Goal: Task Accomplishment & Management: Manage account settings

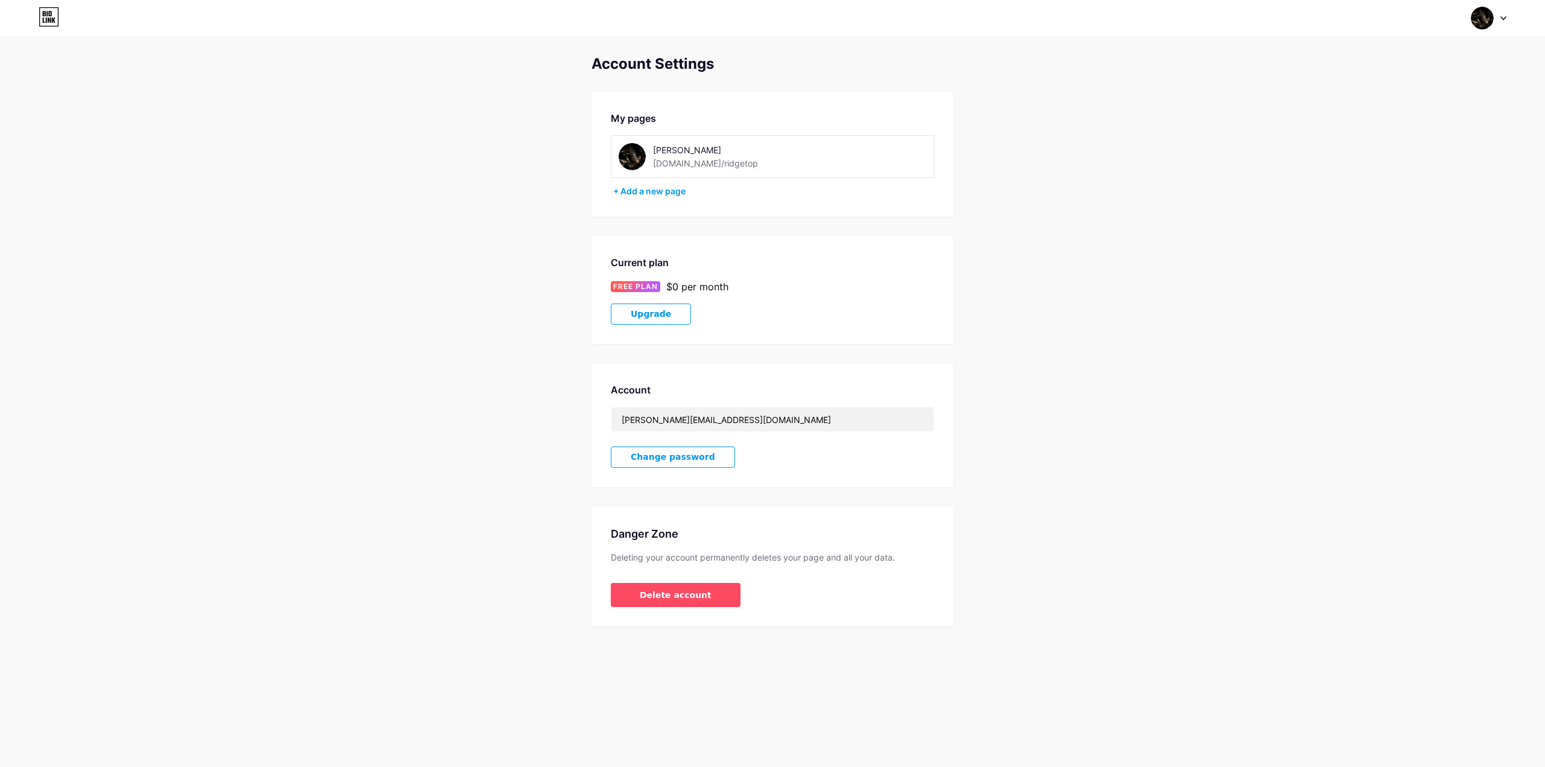
click at [1489, 15] on img at bounding box center [1482, 18] width 23 height 23
click at [1395, 171] on li "Logout" at bounding box center [1431, 169] width 150 height 33
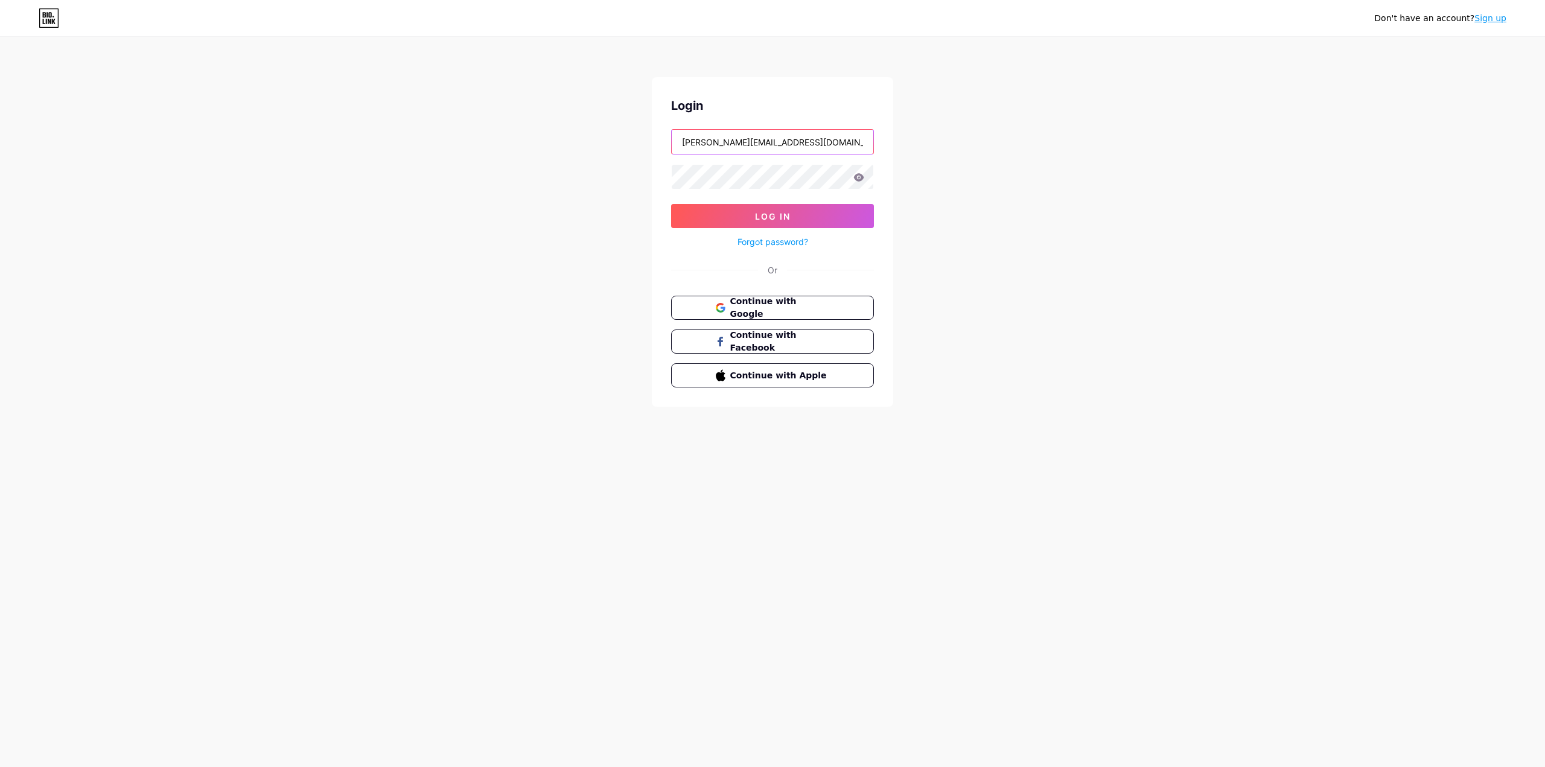
click at [742, 150] on input "adamjzeller@live.com" at bounding box center [773, 142] width 202 height 24
type input "[EMAIL_ADDRESS][DOMAIN_NAME]"
click at [731, 212] on button "Log In" at bounding box center [772, 216] width 203 height 24
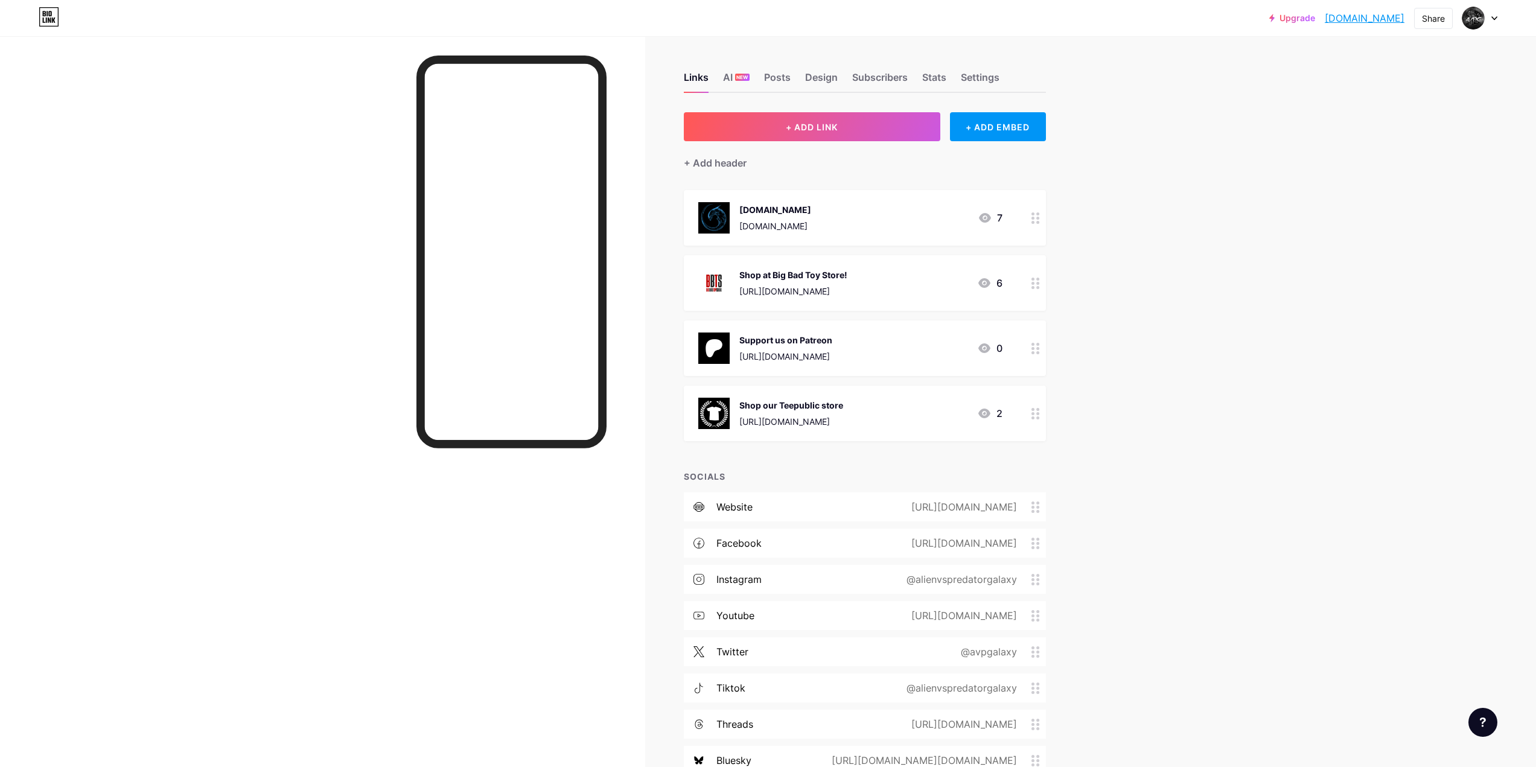
click at [1282, 19] on link "Upgrade" at bounding box center [1292, 18] width 46 height 10
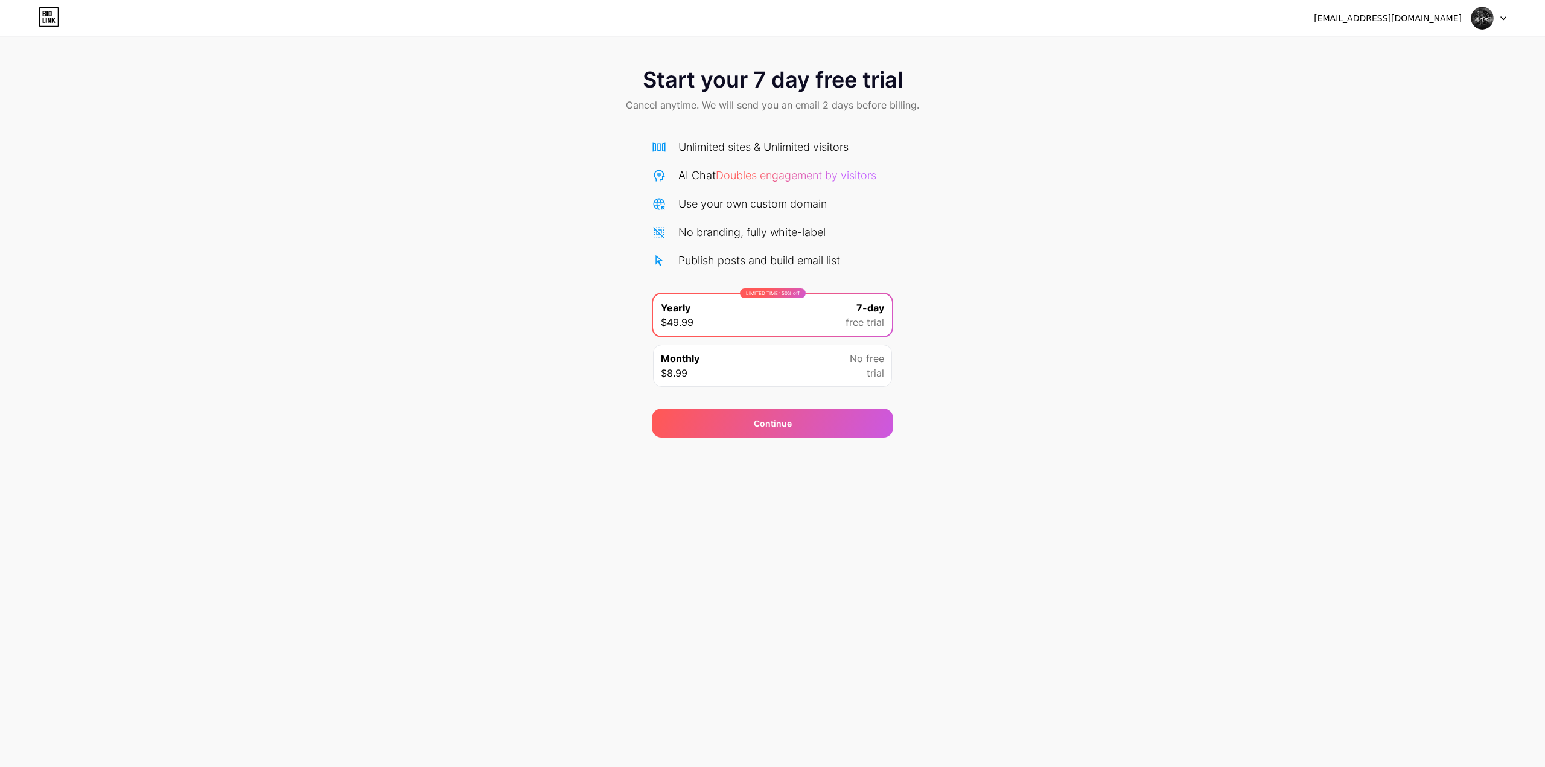
drag, startPoint x: 762, startPoint y: 427, endPoint x: 617, endPoint y: 431, distance: 145.5
click at [761, 427] on span "Continue" at bounding box center [773, 423] width 38 height 13
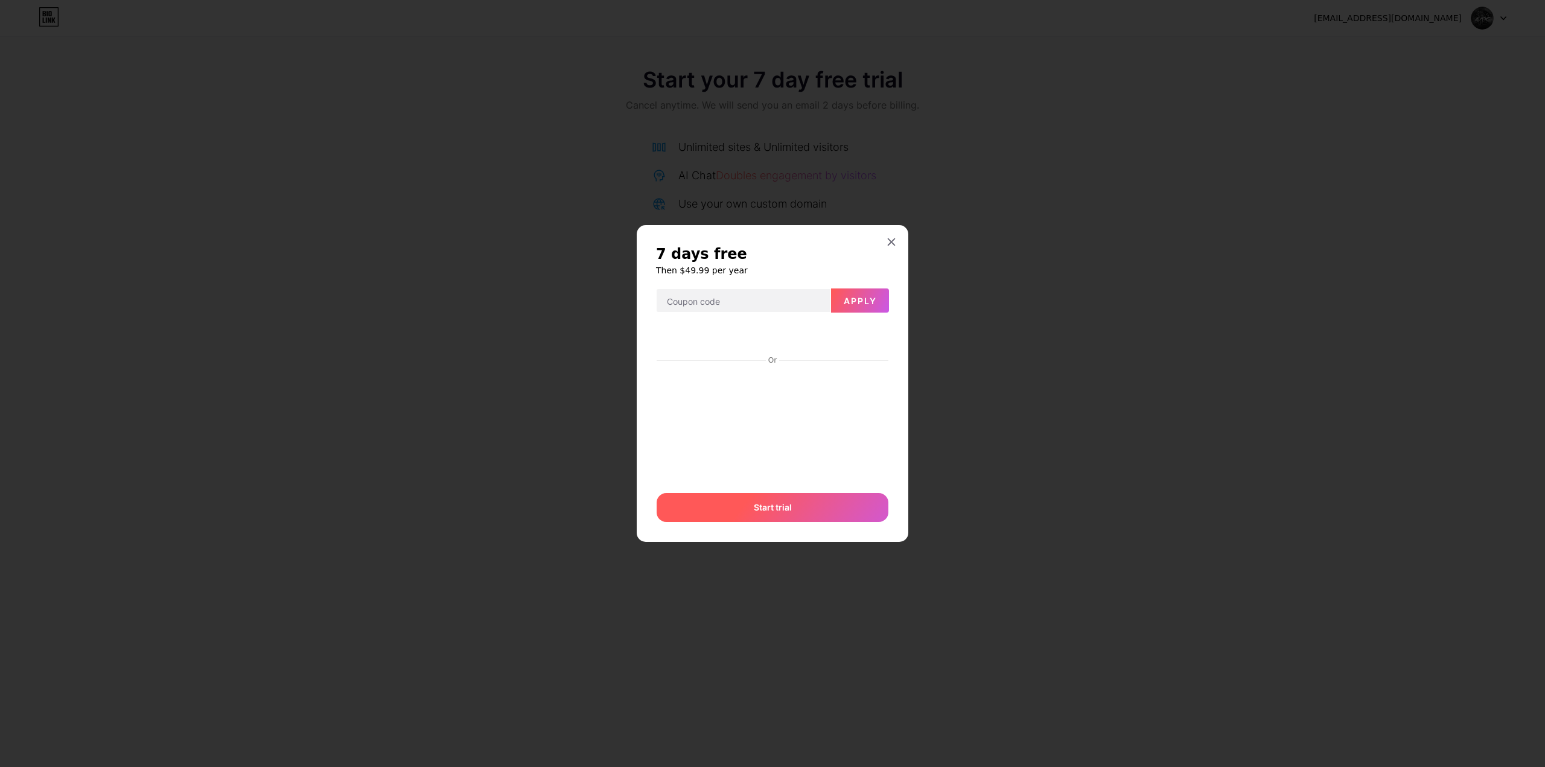
click at [794, 513] on div "Start trial" at bounding box center [773, 507] width 232 height 29
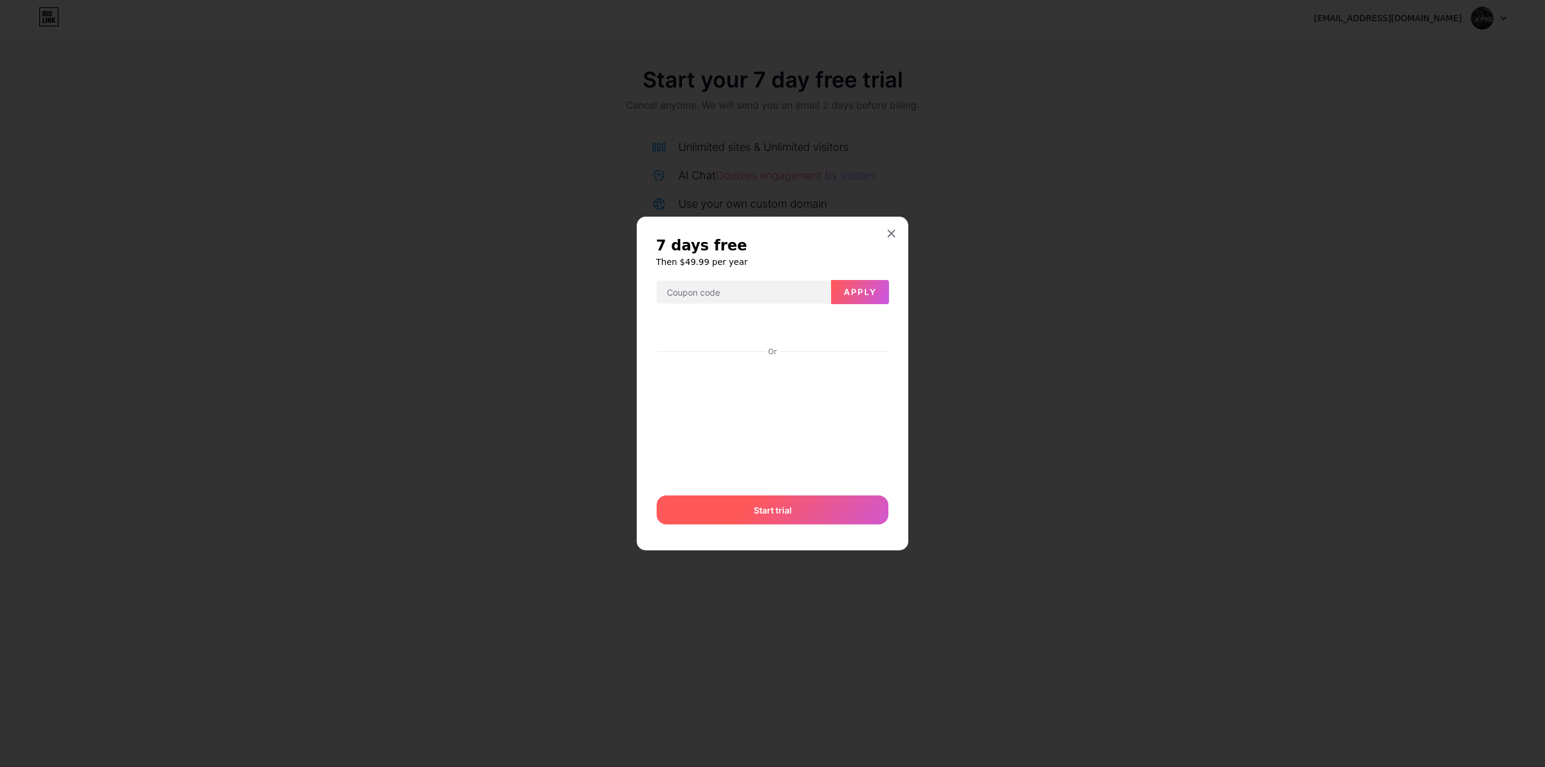
click at [793, 518] on div "Start trial" at bounding box center [773, 510] width 232 height 29
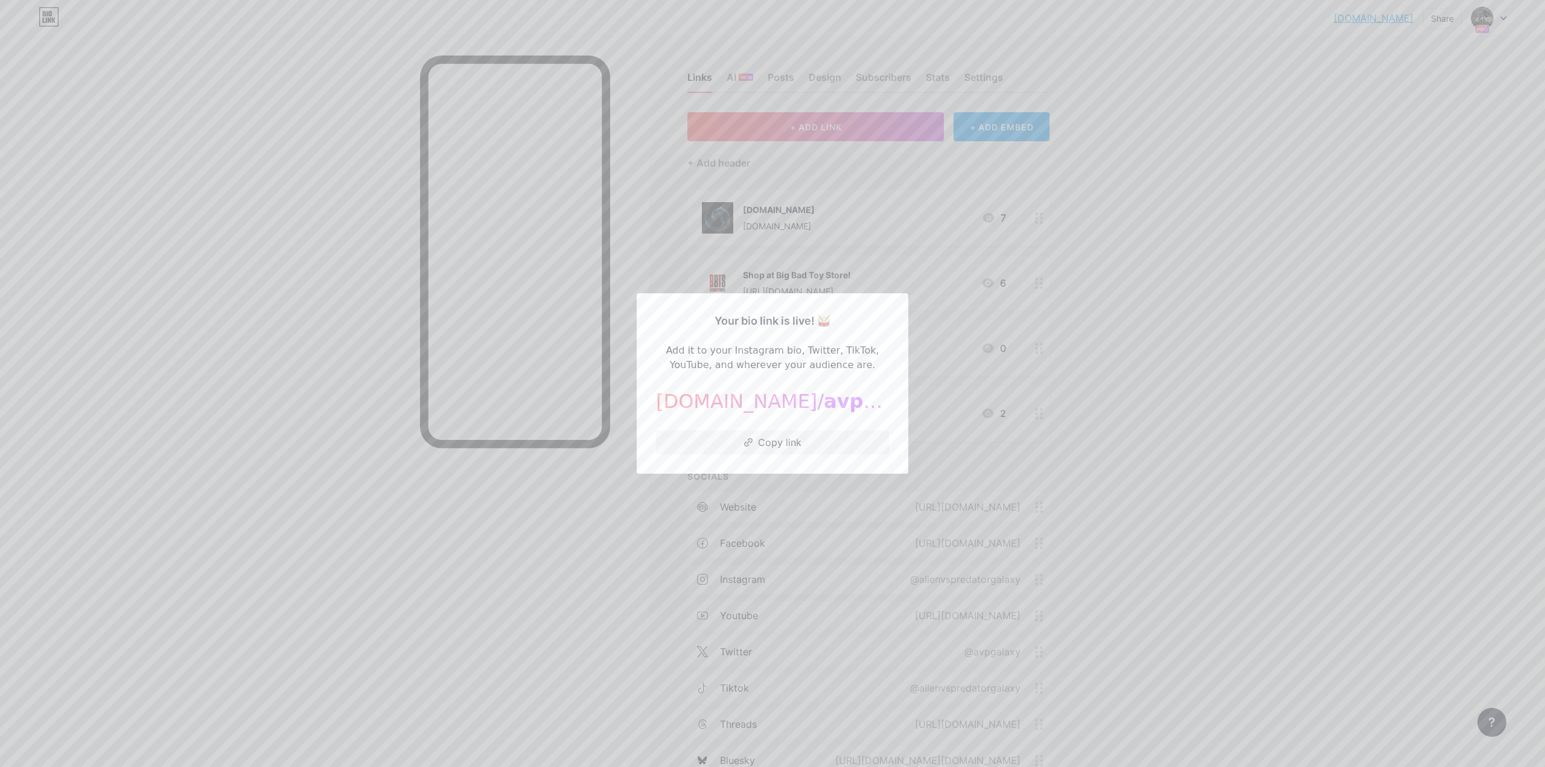
click at [1205, 352] on div at bounding box center [772, 383] width 1545 height 767
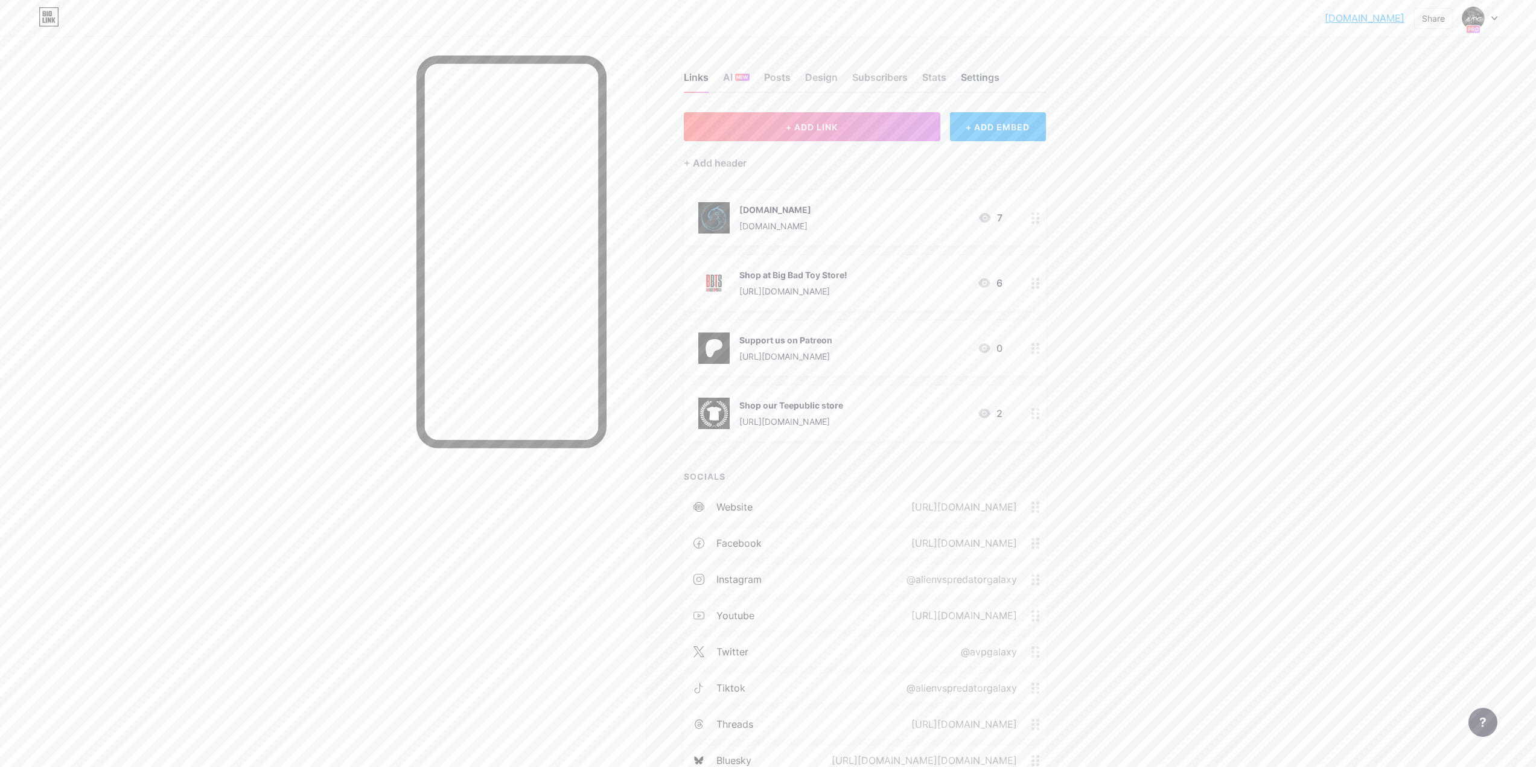
click at [987, 75] on div "Settings" at bounding box center [980, 81] width 39 height 22
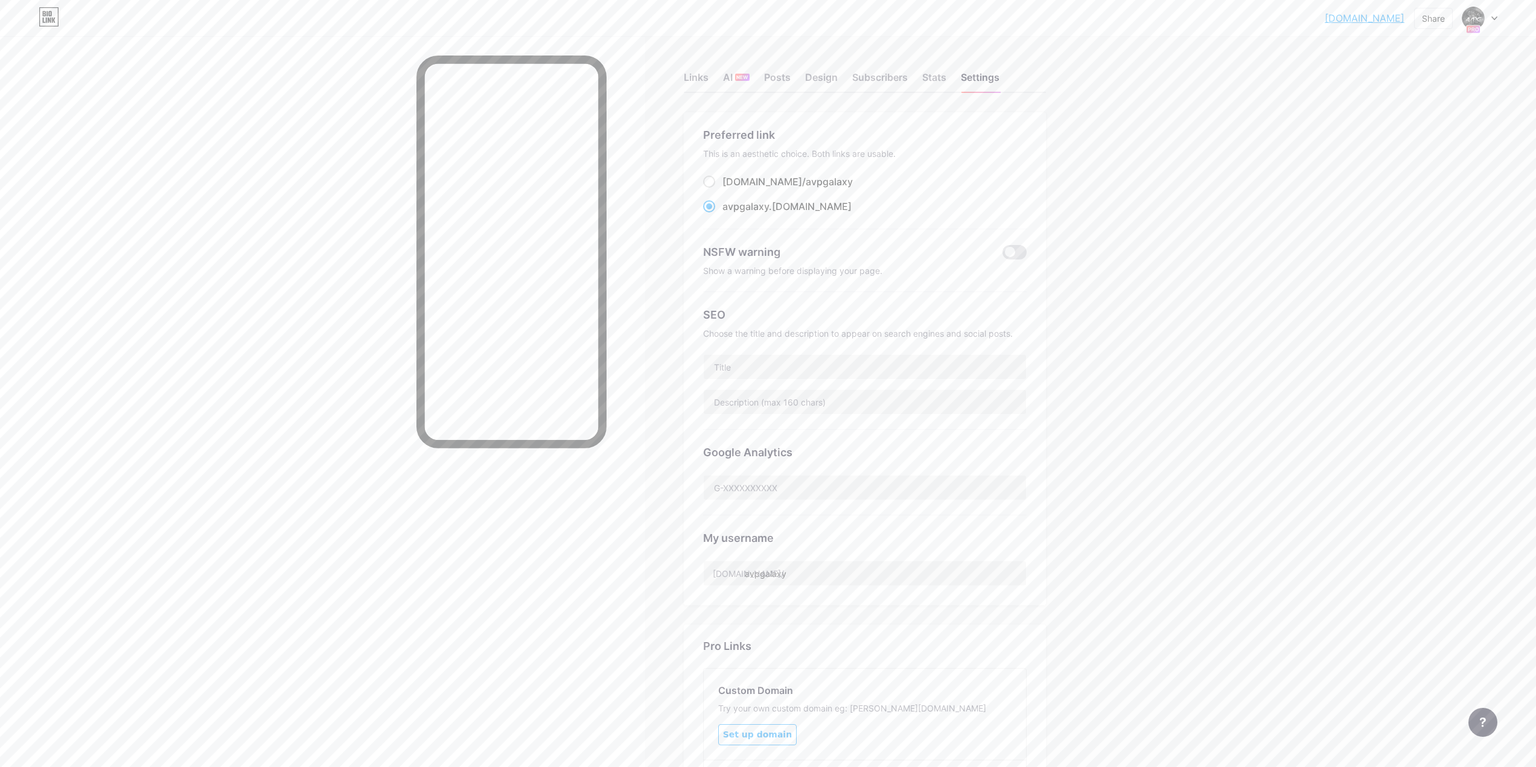
click at [1353, 17] on link "avpgalaxy.bio.link" at bounding box center [1365, 18] width 80 height 14
click at [1359, 18] on link "avpgalaxy.bio.link" at bounding box center [1365, 18] width 80 height 14
click at [1485, 19] on div at bounding box center [1479, 18] width 35 height 22
click at [1415, 142] on link "Account settings" at bounding box center [1422, 137] width 150 height 33
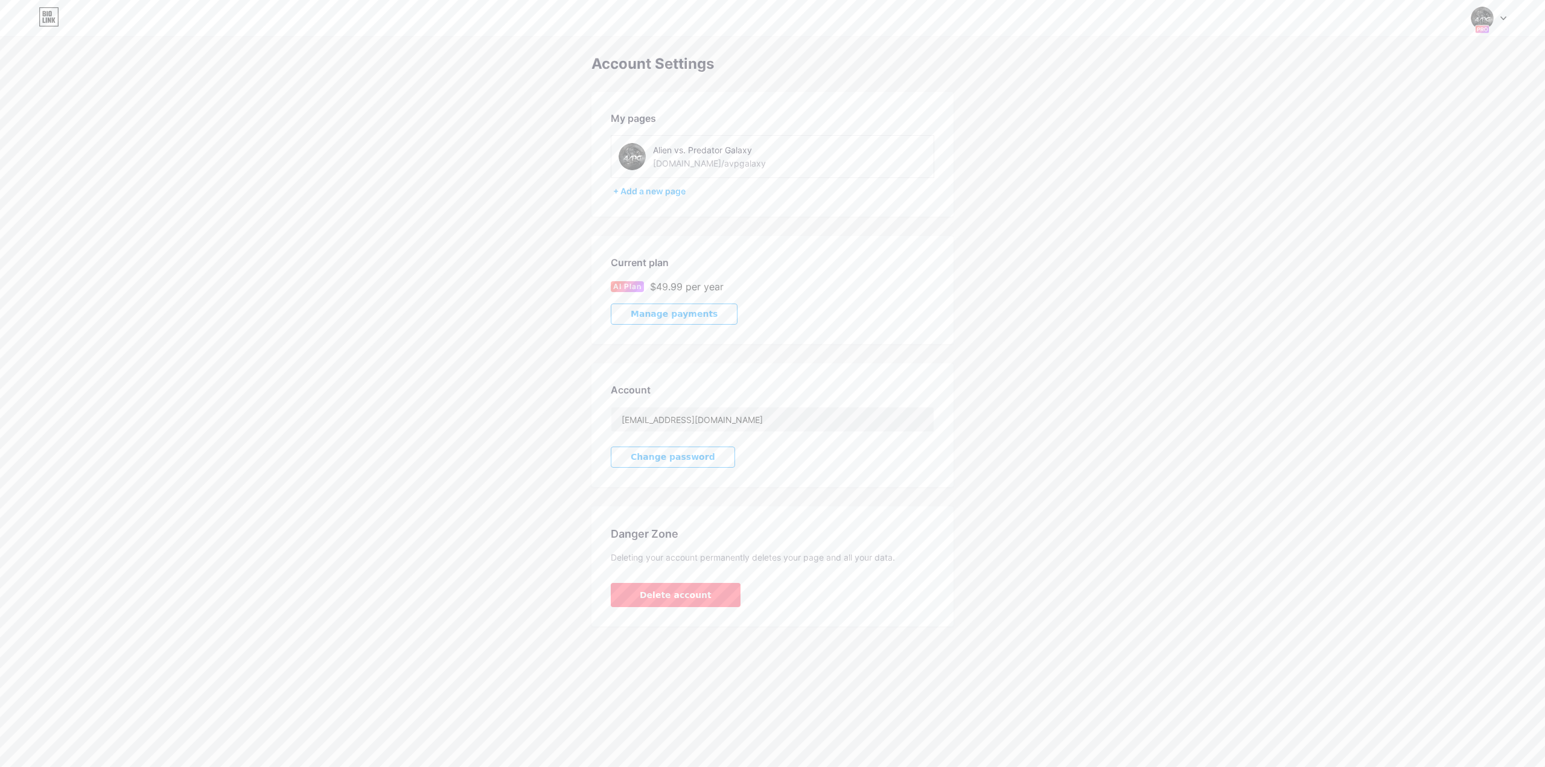
click at [651, 313] on span "Manage payments" at bounding box center [674, 314] width 87 height 10
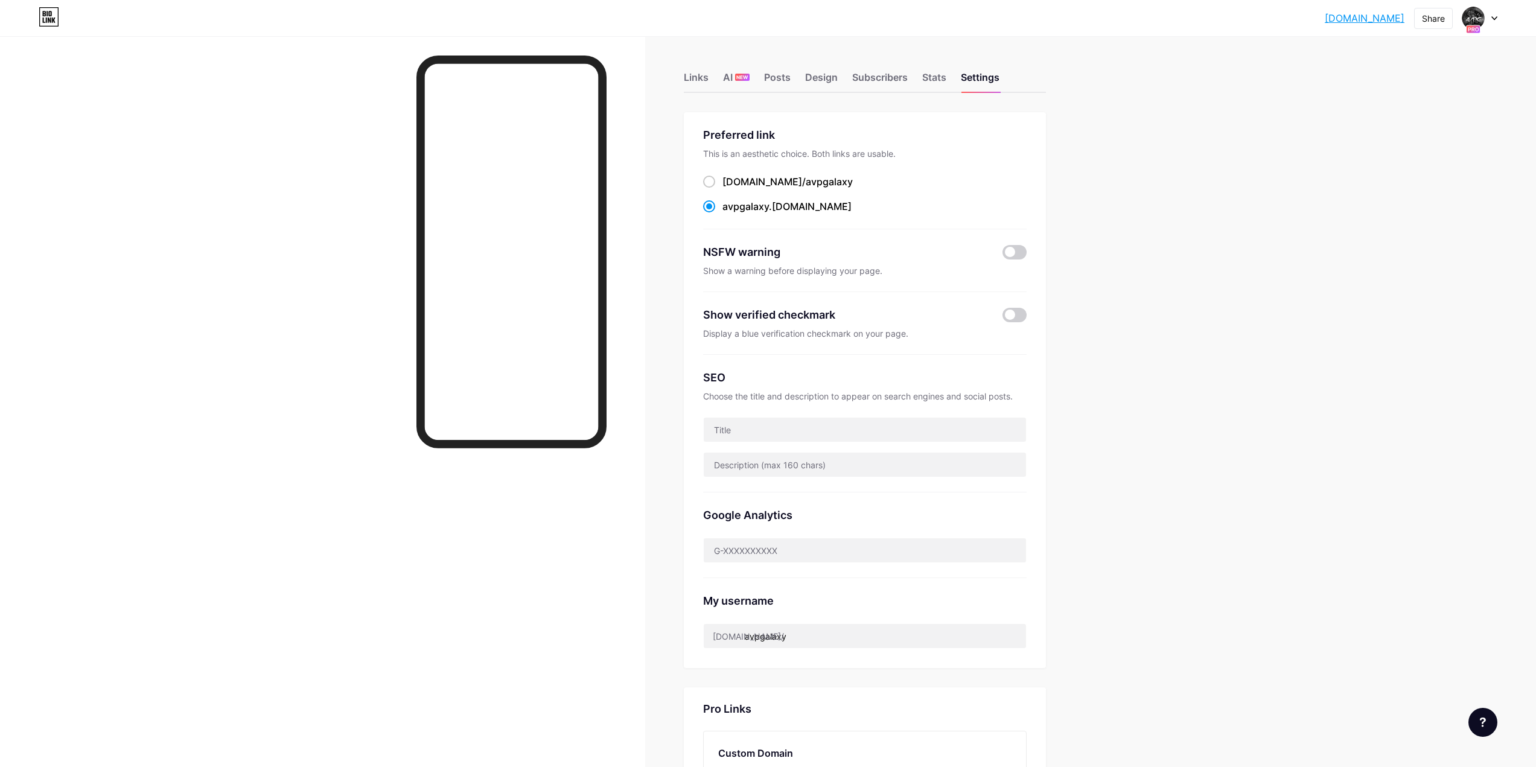
click at [1380, 18] on link "avpgalaxy.bio.link" at bounding box center [1365, 18] width 80 height 14
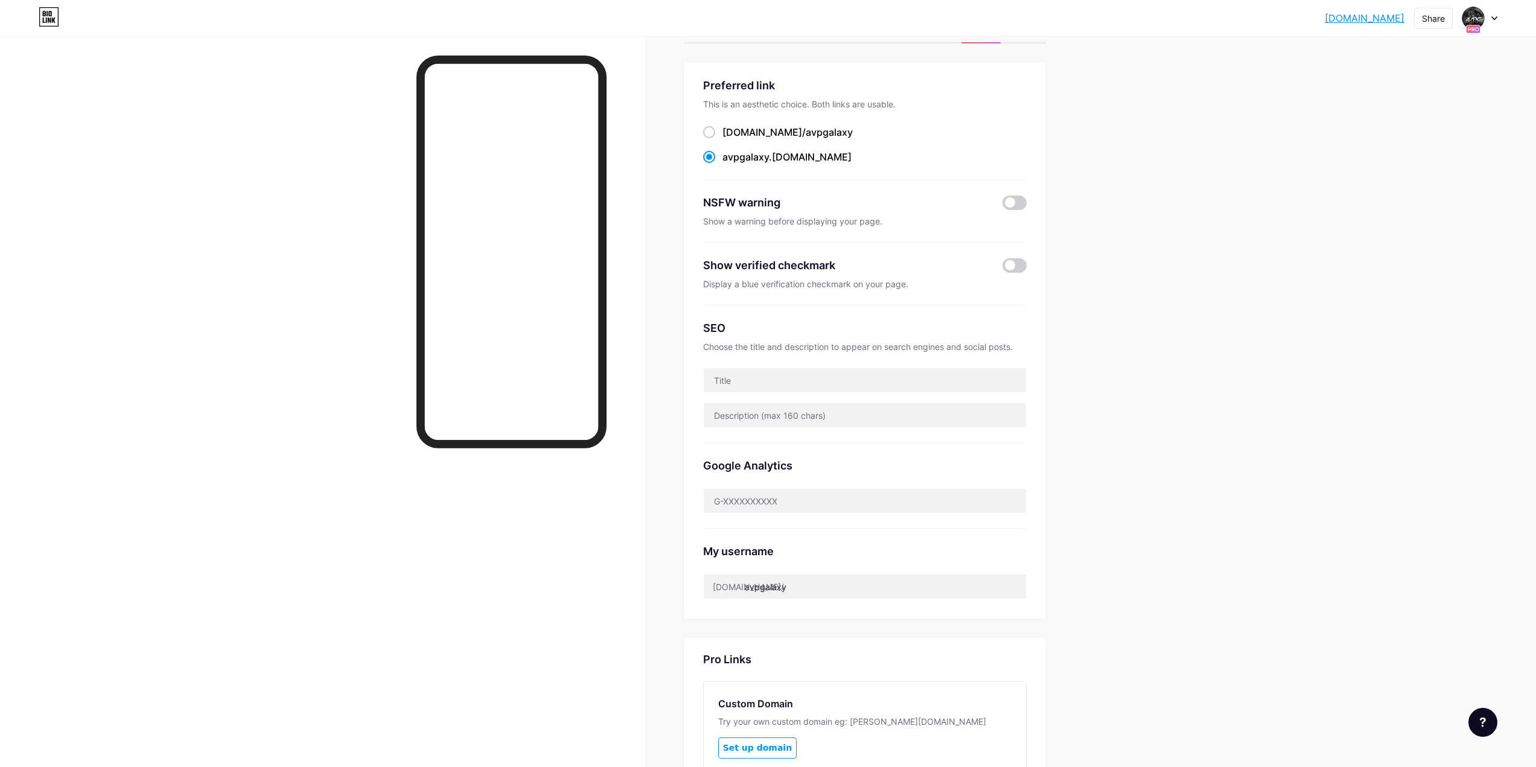
scroll to position [60, 0]
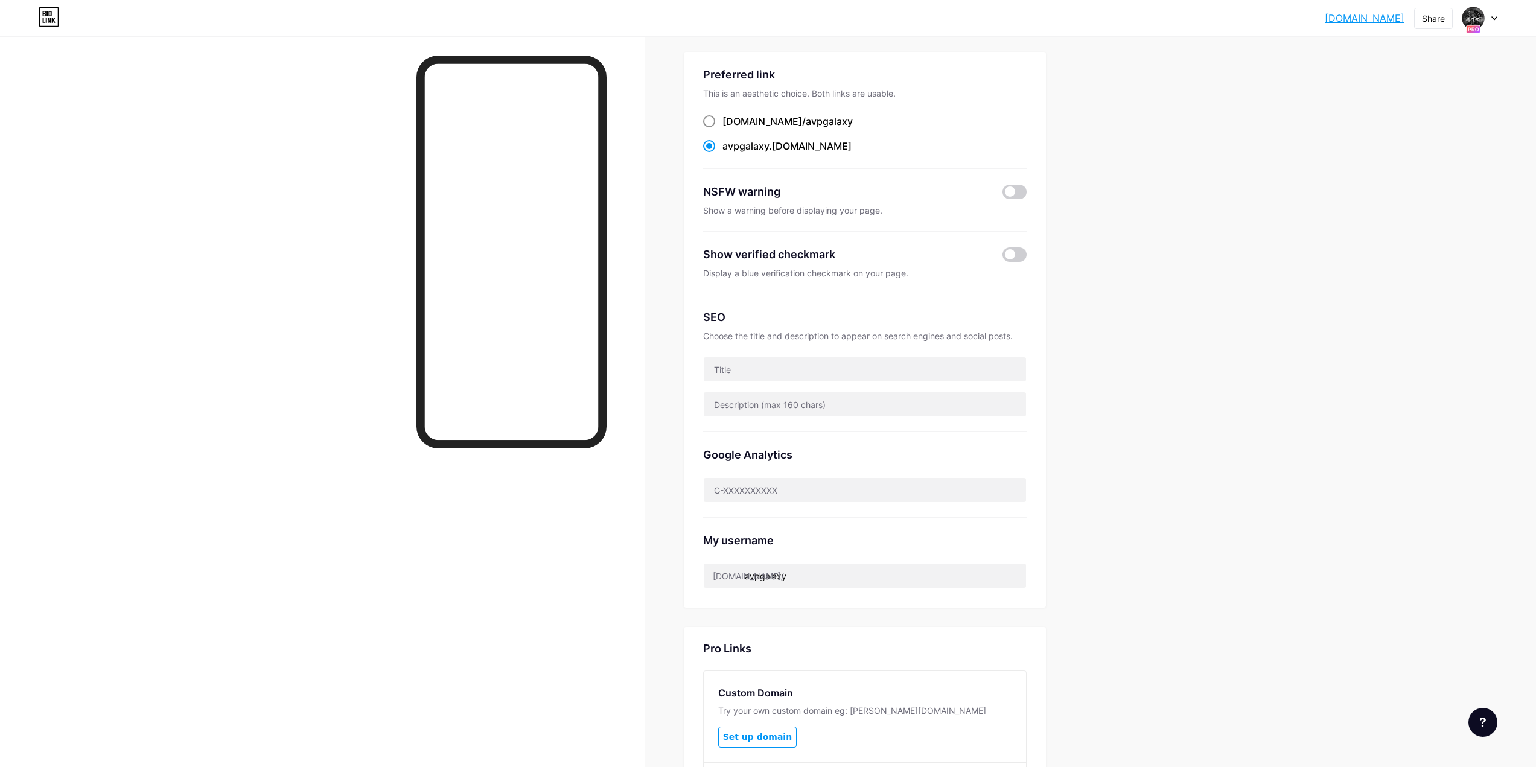
click at [747, 116] on div "[DOMAIN_NAME]/ avpgalaxy" at bounding box center [787, 121] width 130 height 14
click at [730, 129] on input "[DOMAIN_NAME]/ avpgalaxy" at bounding box center [726, 133] width 8 height 8
radio input "true"
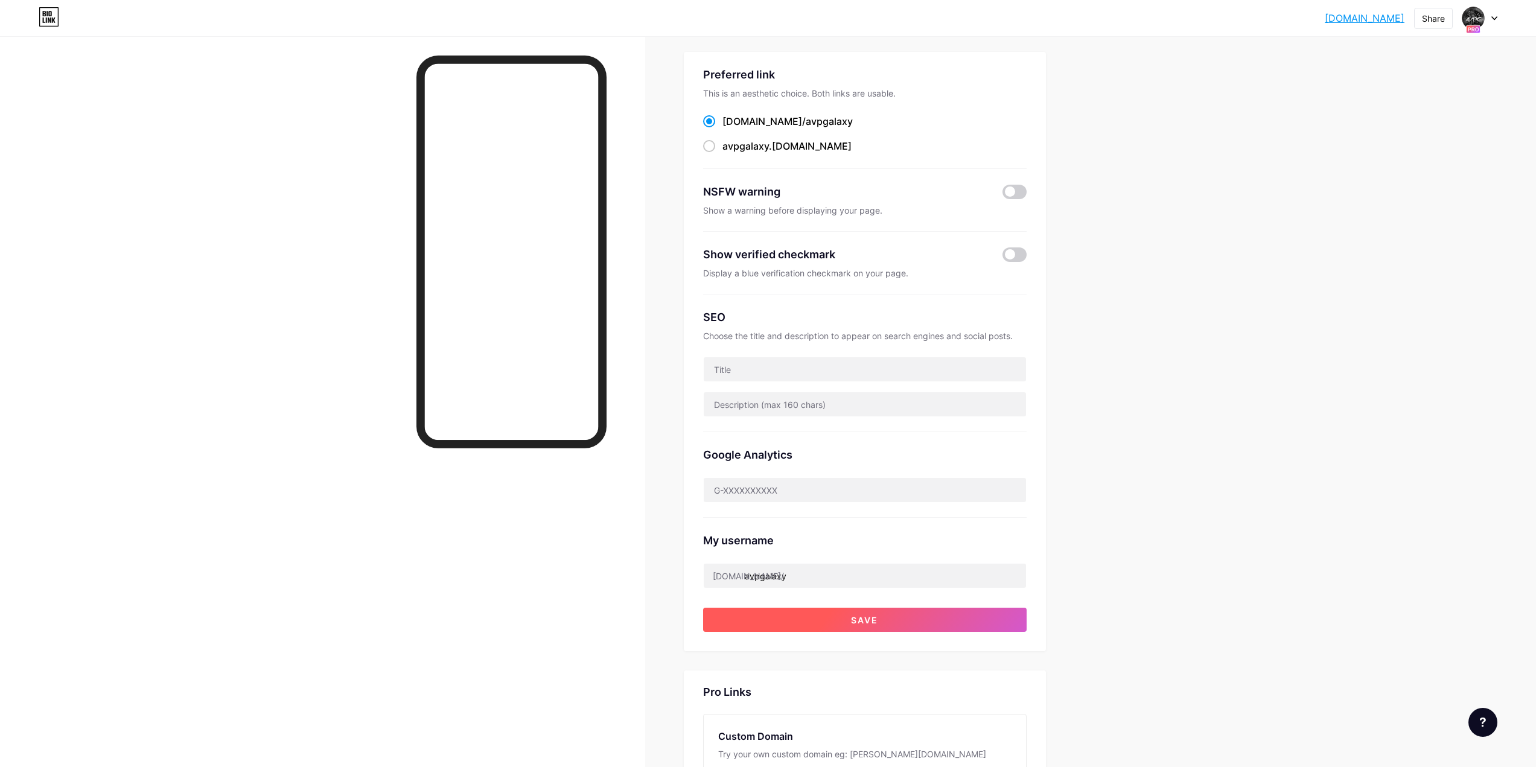
click at [882, 622] on button "Save" at bounding box center [865, 620] width 324 height 24
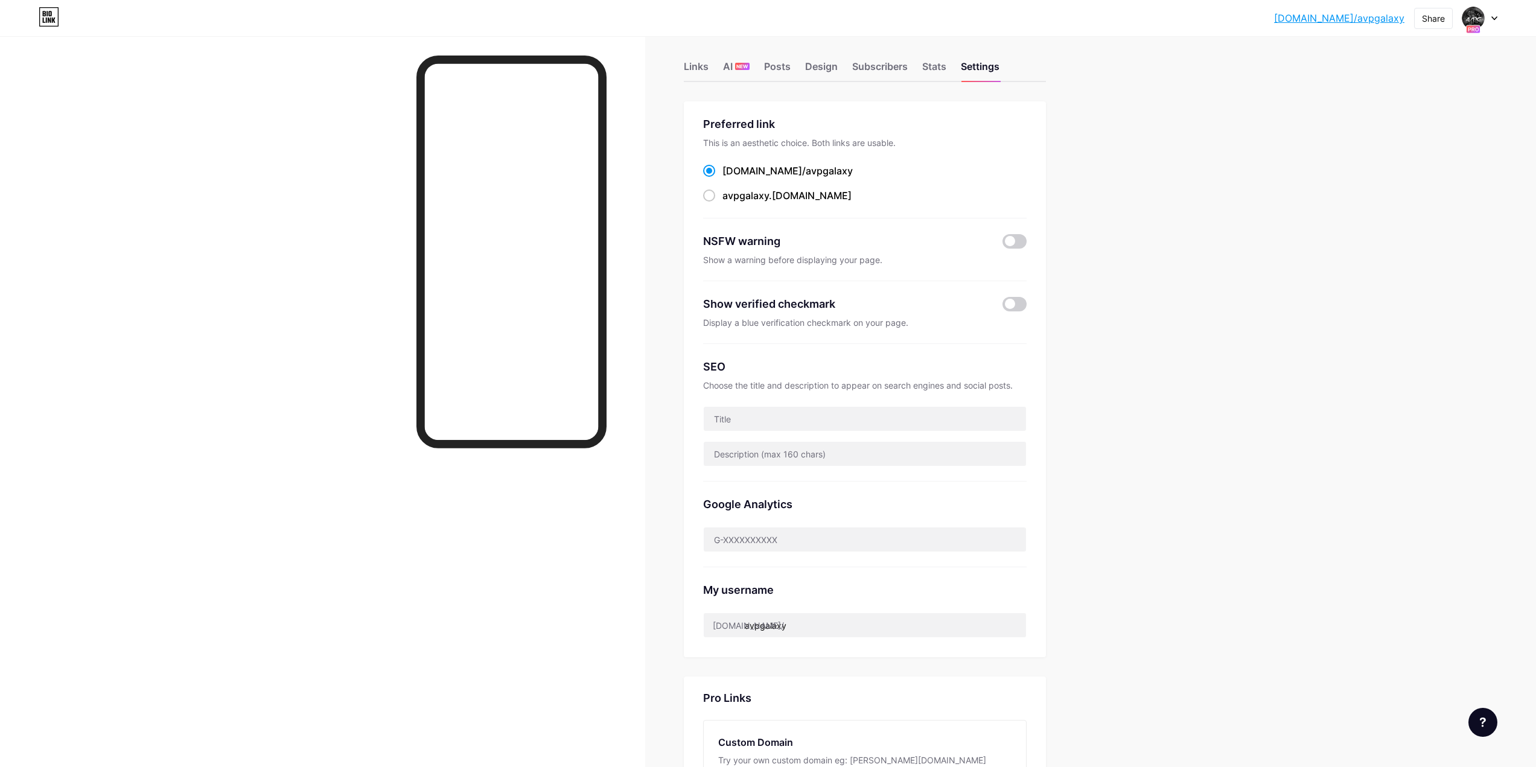
scroll to position [0, 0]
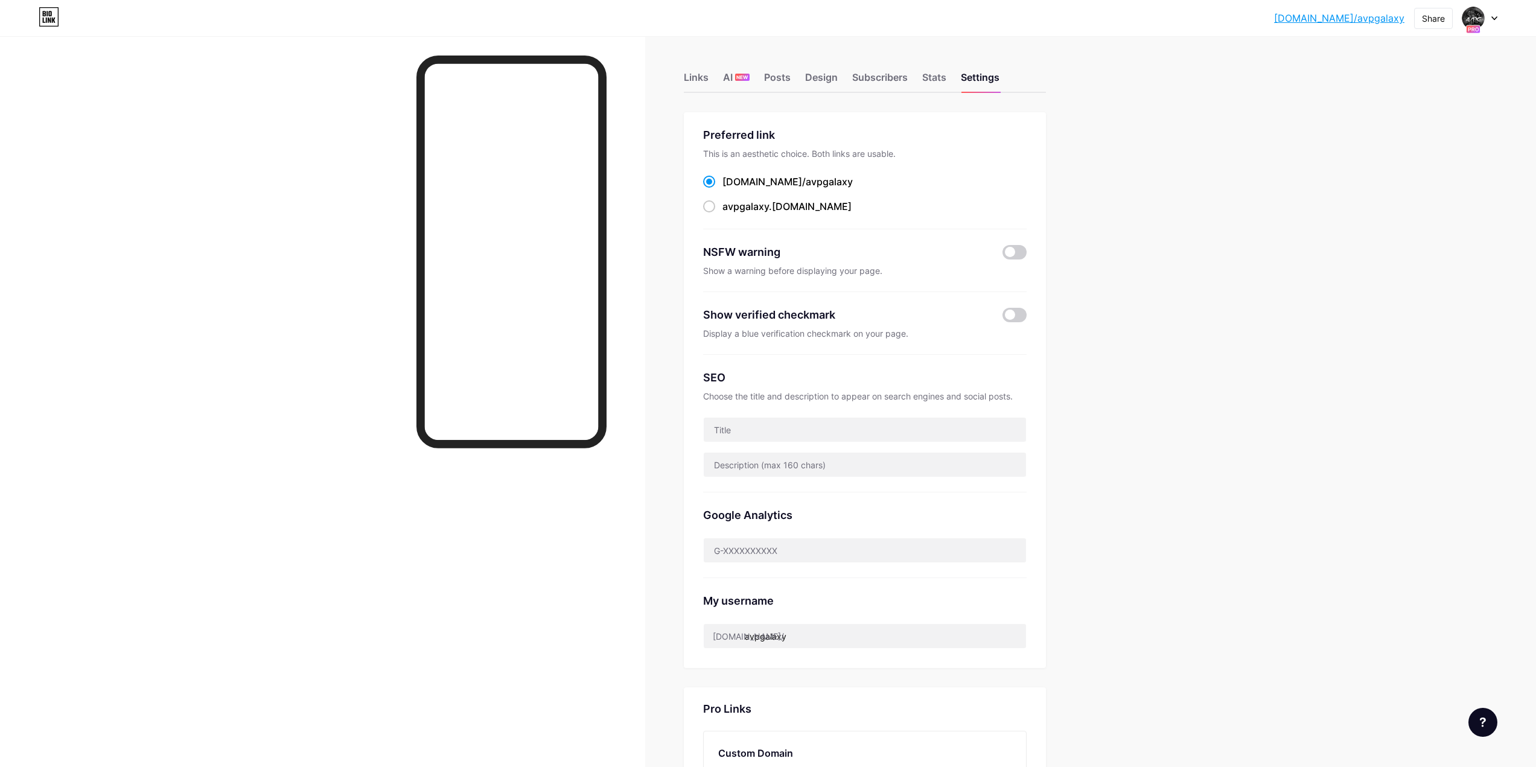
click at [1364, 21] on link "[DOMAIN_NAME]/avpgalaxy" at bounding box center [1339, 18] width 130 height 14
click at [763, 200] on span "avpgalaxy" at bounding box center [745, 206] width 46 height 12
click at [730, 214] on input "avpgalaxy .bio.link" at bounding box center [726, 218] width 8 height 8
radio input "true"
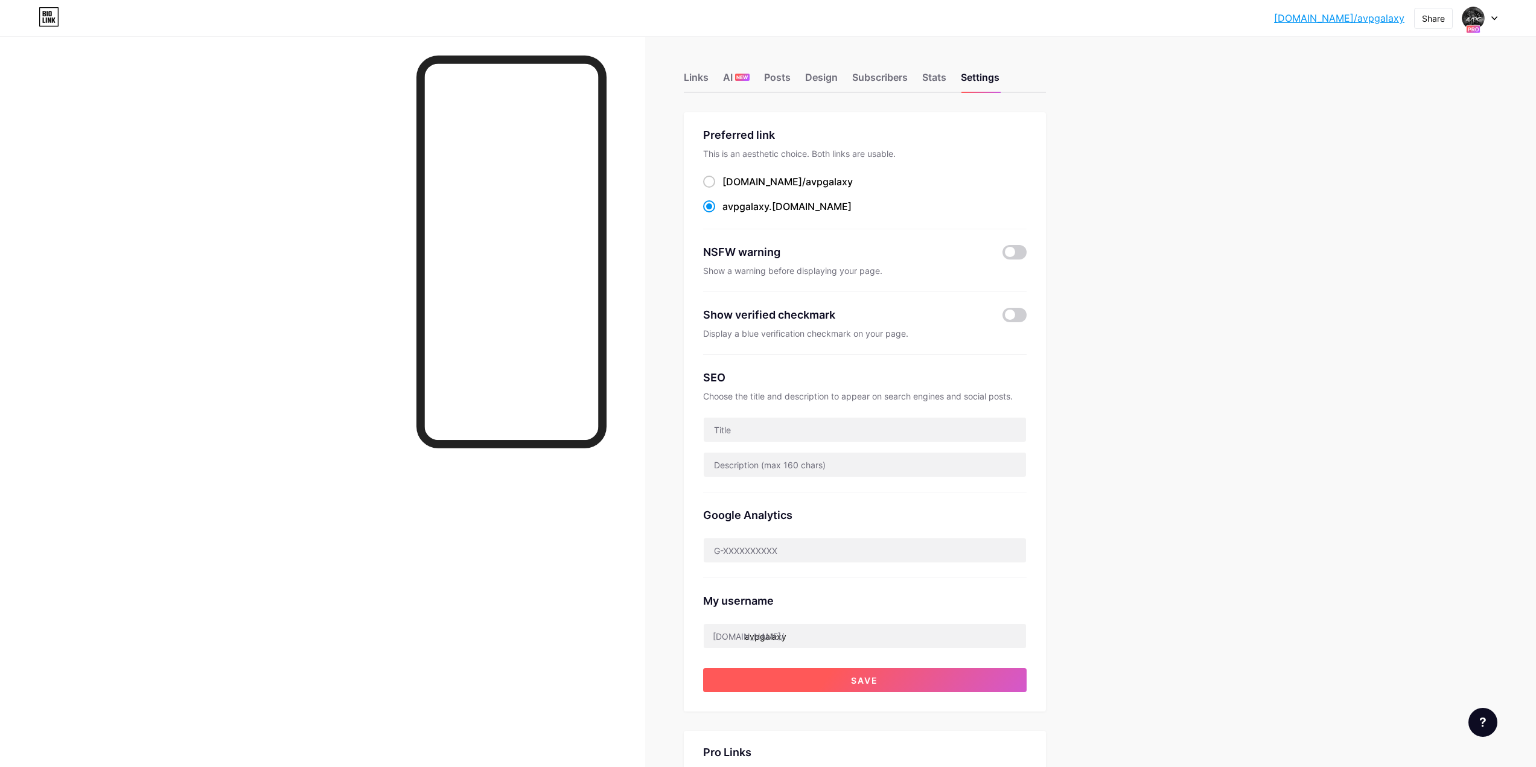
click at [834, 684] on button "Save" at bounding box center [865, 680] width 324 height 24
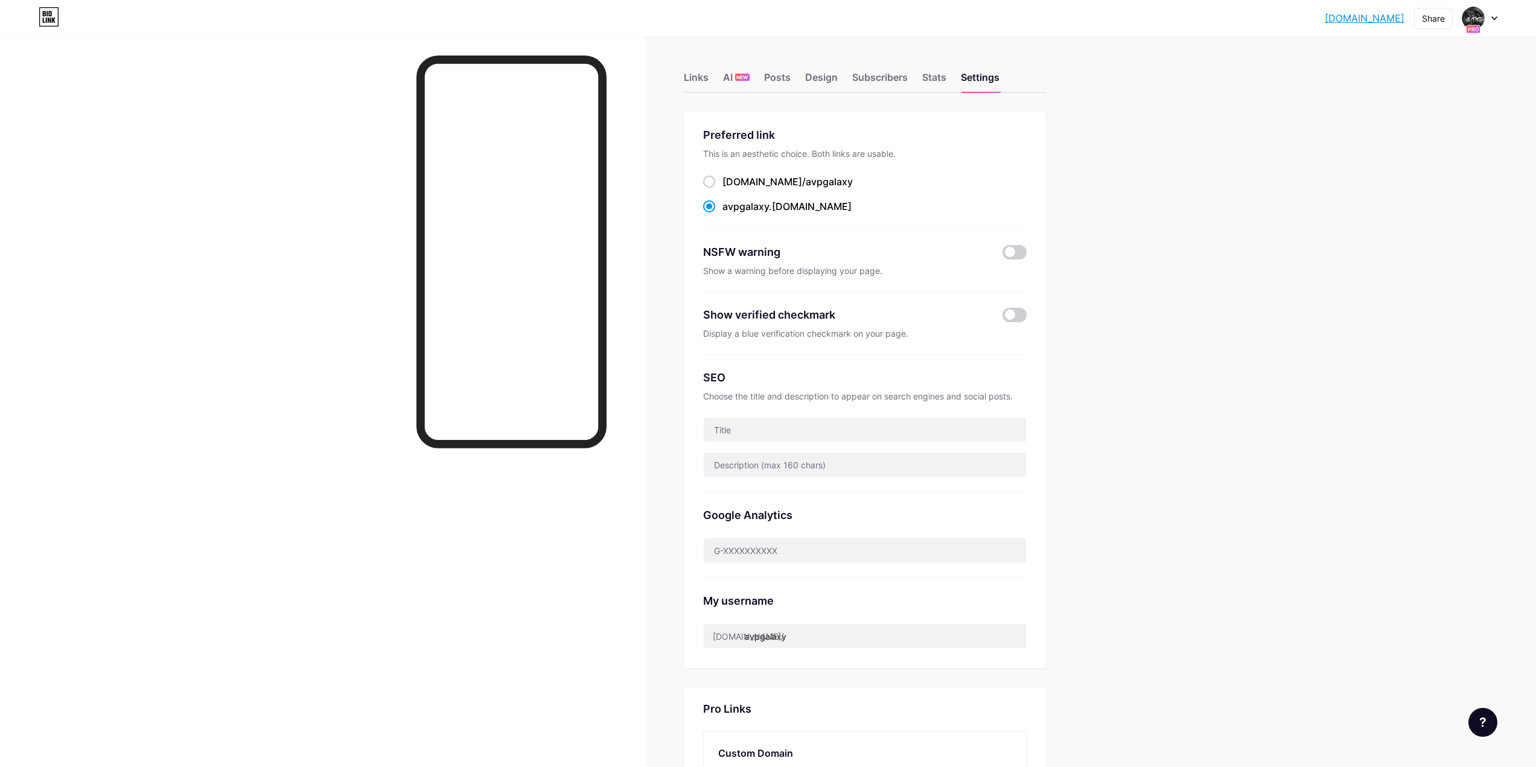
click at [1344, 30] on div "avpgalaxy.bio.l... avpgalaxy.bio.link Share Switch accounts Alien vs. Predator …" at bounding box center [768, 18] width 1536 height 36
click at [1345, 12] on link "avpgalaxy.bio.link" at bounding box center [1365, 18] width 80 height 14
click at [735, 186] on div "bio.link/ avpgalaxy" at bounding box center [787, 181] width 130 height 14
click at [730, 189] on input "bio.link/ avpgalaxy" at bounding box center [726, 193] width 8 height 8
radio input "true"
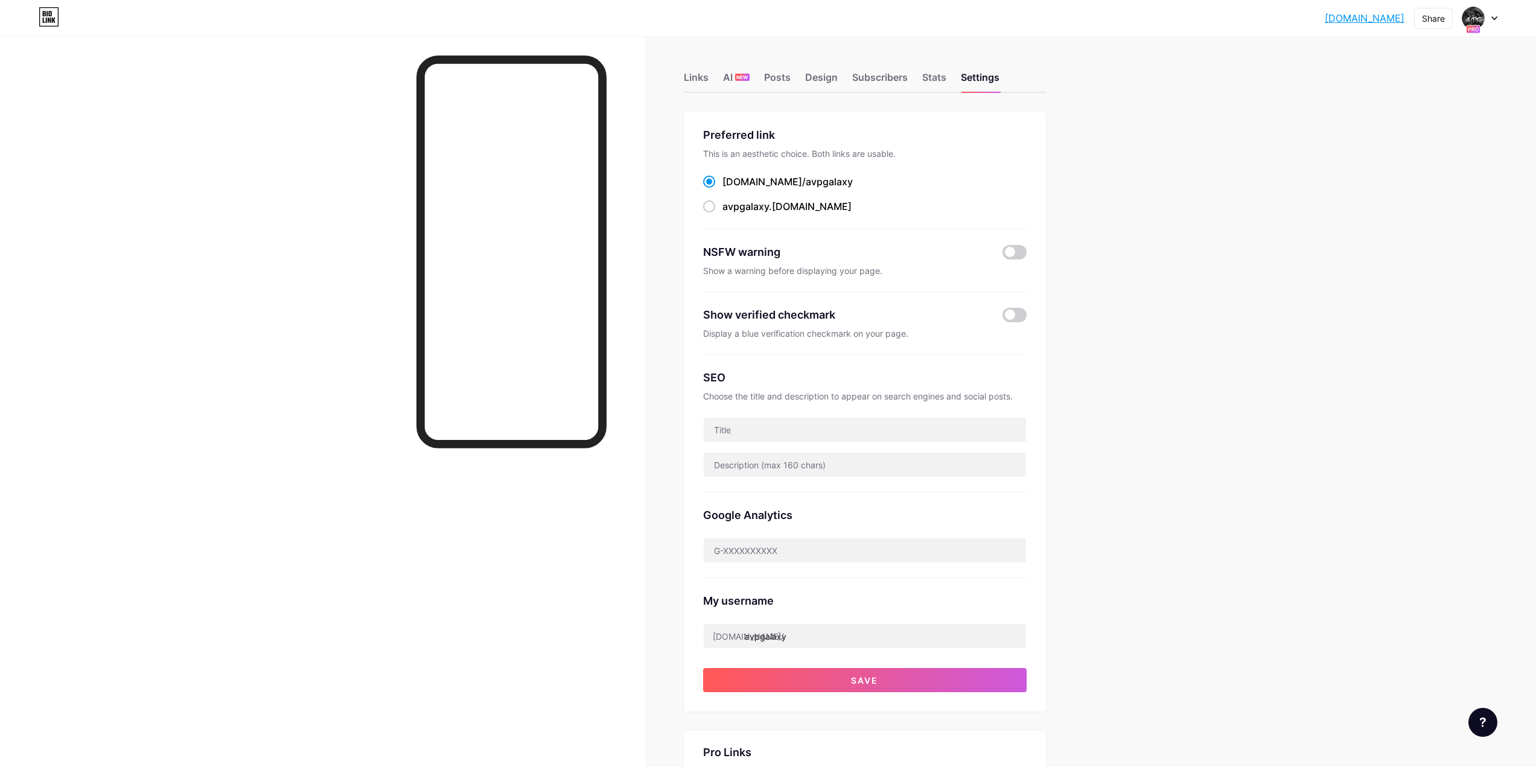
click at [951, 692] on div "Preferred link This is an aesthetic choice. Both links are usable. bio.link/ av…" at bounding box center [865, 411] width 362 height 599
click at [859, 691] on div "Preferred link This is an aesthetic choice. Both links are usable. bio.link/ av…" at bounding box center [865, 411] width 362 height 599
click at [852, 688] on button "Save" at bounding box center [865, 680] width 324 height 24
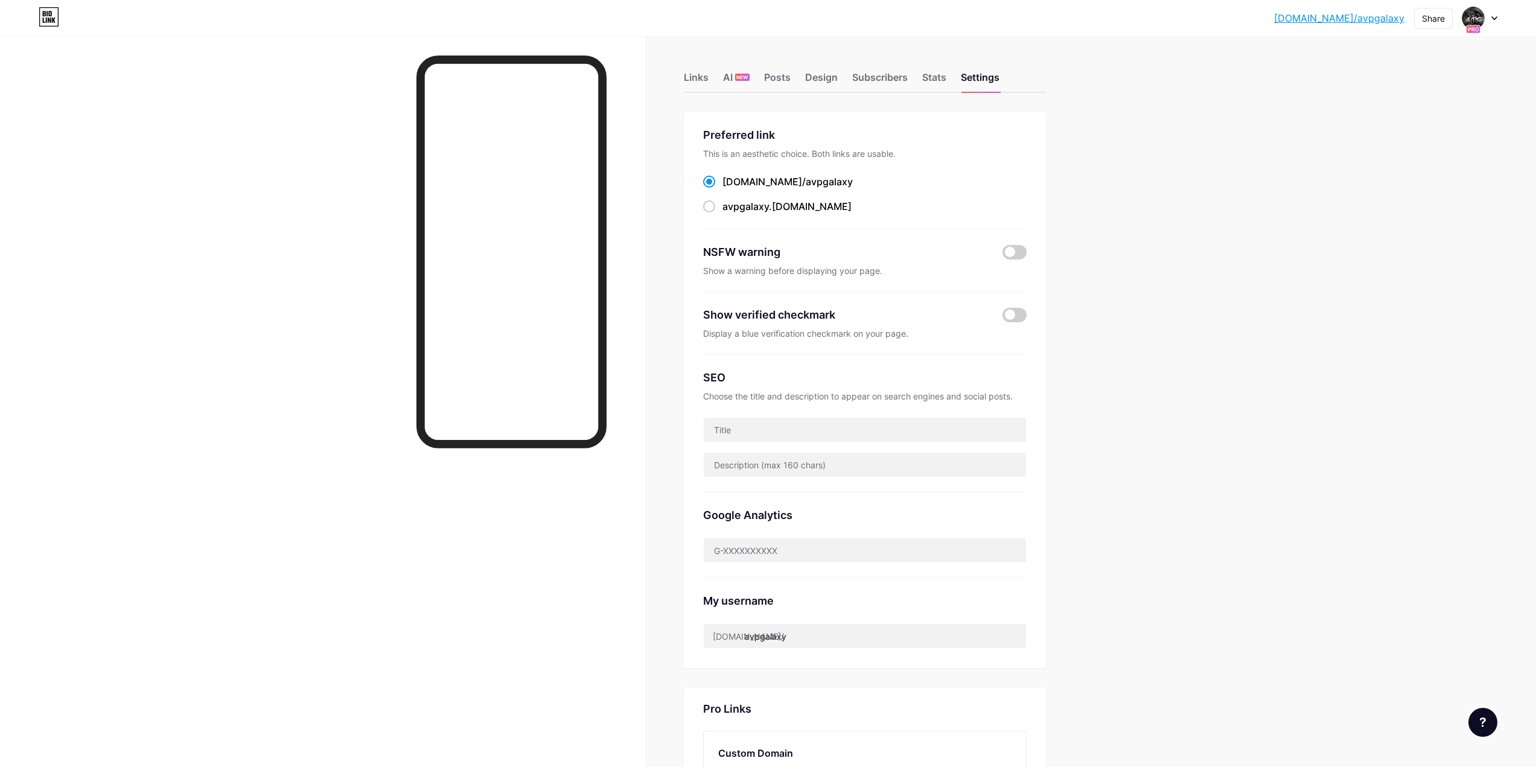
click at [1352, 60] on div "bio.link/avpgal... bio.link/avpgalaxy Share Switch accounts Alien vs. Predator …" at bounding box center [768, 508] width 1536 height 1017
click at [1373, 14] on link "[DOMAIN_NAME]/avpgalaxy" at bounding box center [1339, 18] width 130 height 14
click at [1365, 18] on link "[DOMAIN_NAME]/avpgalaxy" at bounding box center [1339, 18] width 130 height 14
click at [744, 205] on span "avpgalaxy" at bounding box center [745, 206] width 46 height 12
click at [730, 214] on input "avpgalaxy .bio.link" at bounding box center [726, 218] width 8 height 8
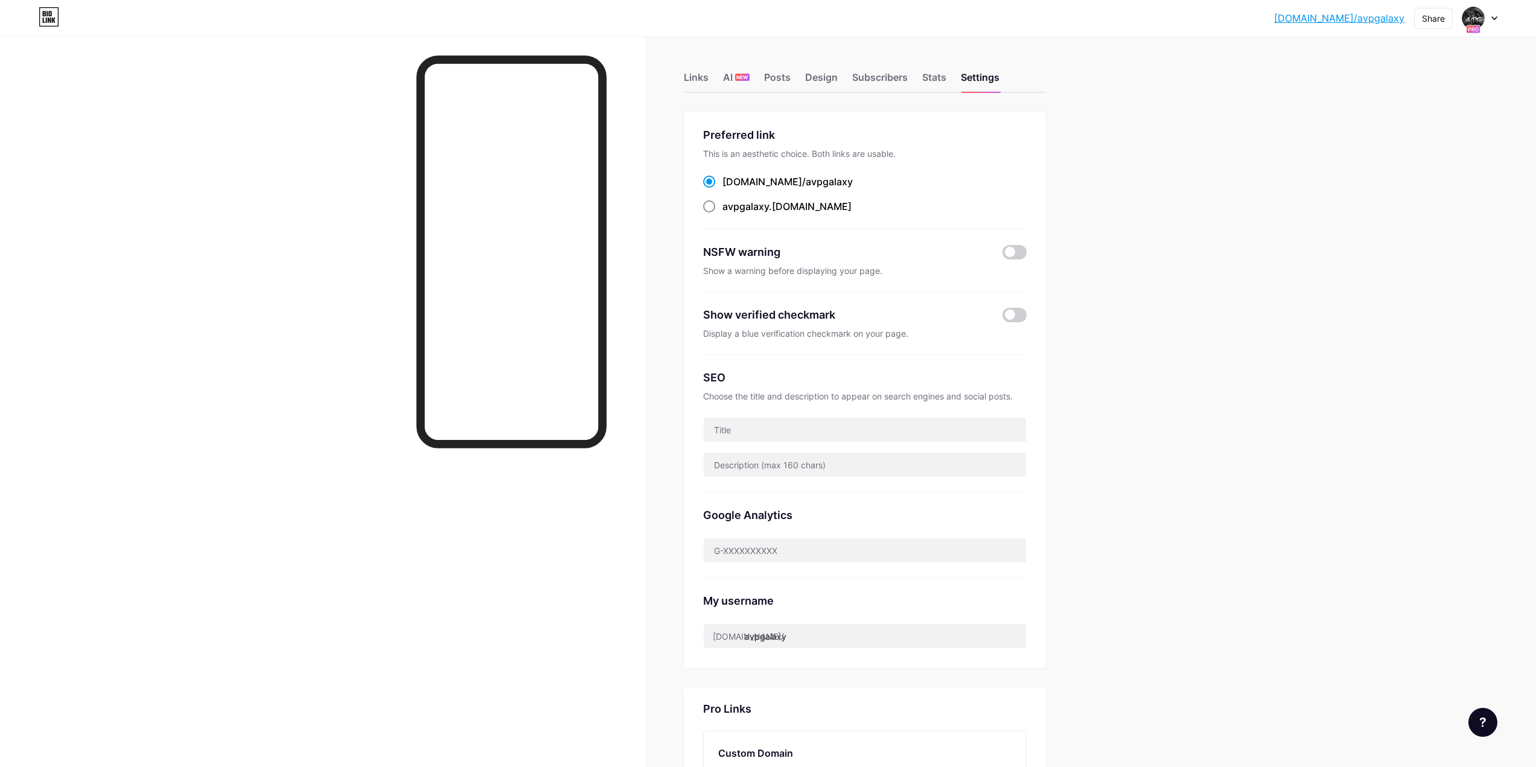
radio input "true"
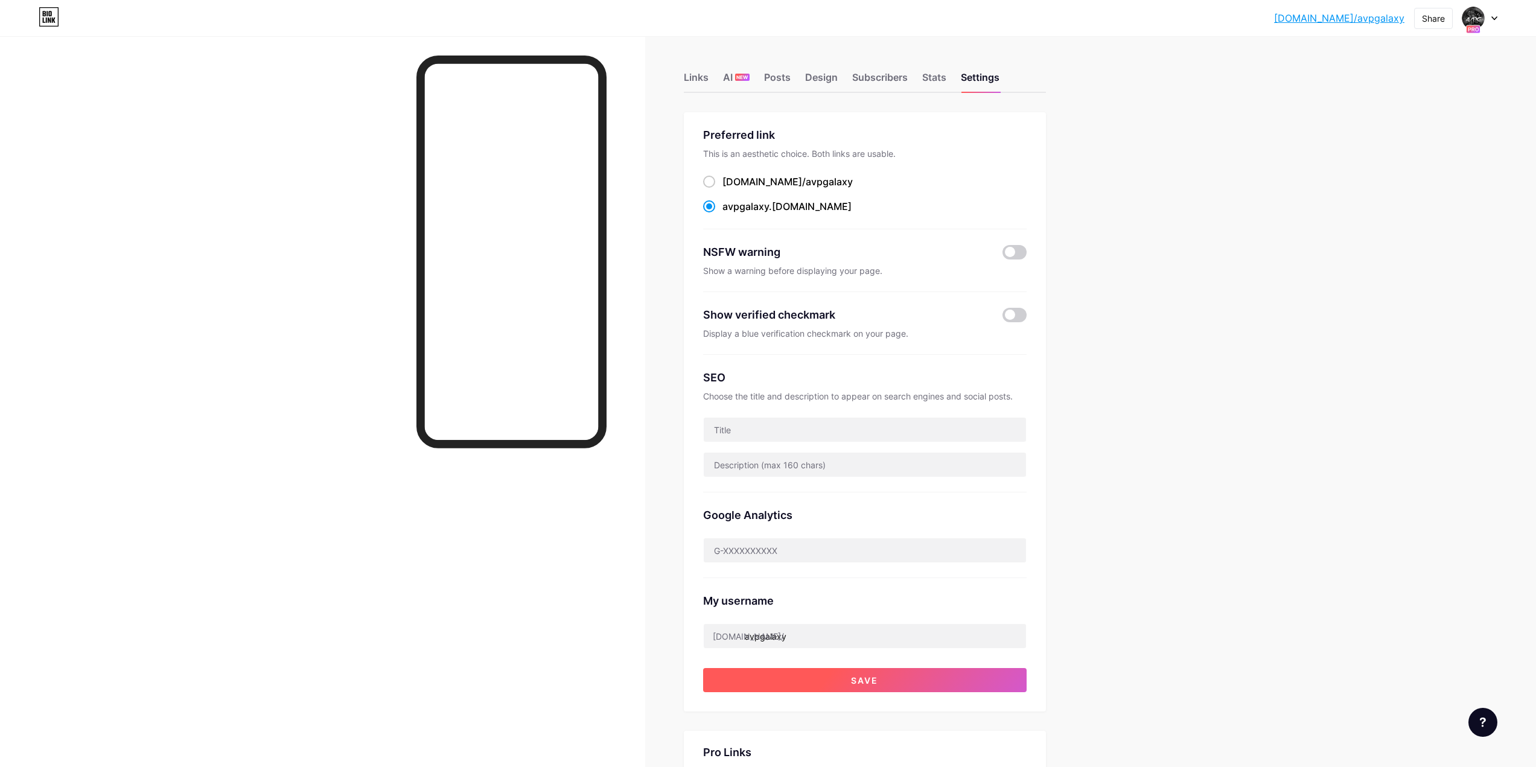
click at [916, 680] on button "Save" at bounding box center [865, 680] width 324 height 24
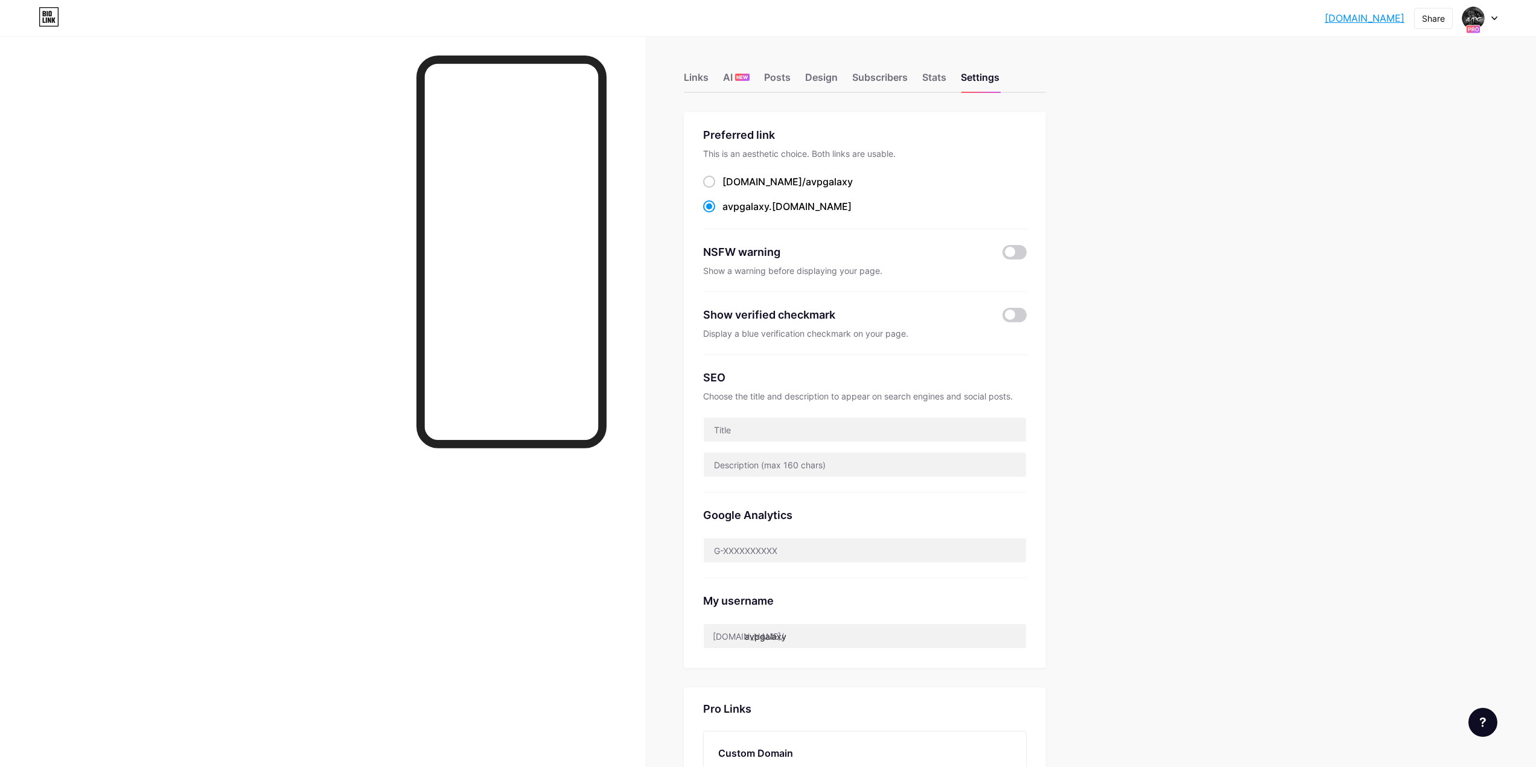
click at [1355, 14] on link "avpgalaxy.bio.link" at bounding box center [1365, 18] width 80 height 14
click at [792, 633] on input "avpgalaxy" at bounding box center [865, 636] width 322 height 24
click at [744, 179] on div "bio.link/ avpgalaxy" at bounding box center [787, 181] width 130 height 14
click at [730, 189] on input "bio.link/ avpgalaxy" at bounding box center [726, 193] width 8 height 8
radio input "true"
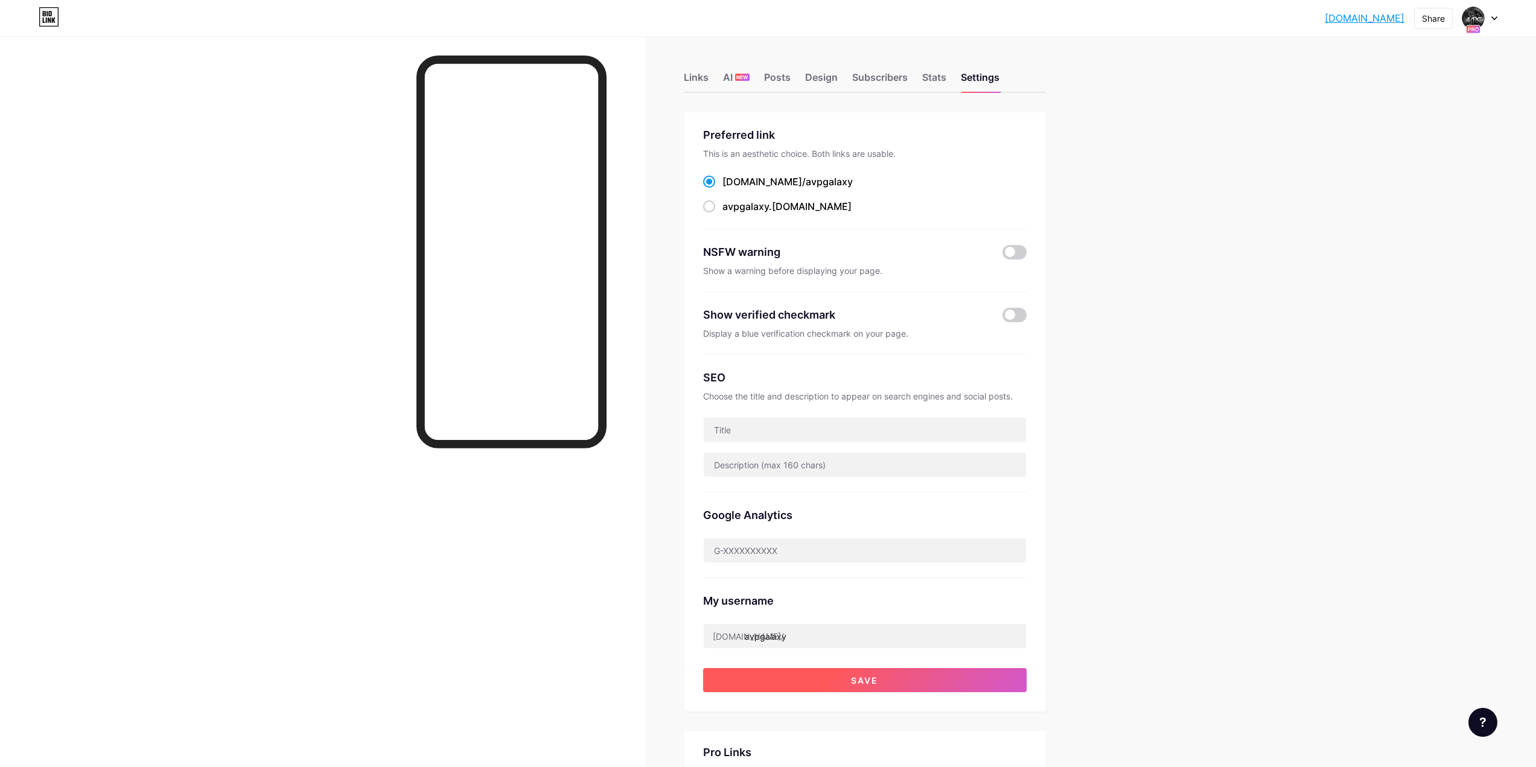
click at [935, 689] on button "Save" at bounding box center [865, 680] width 324 height 24
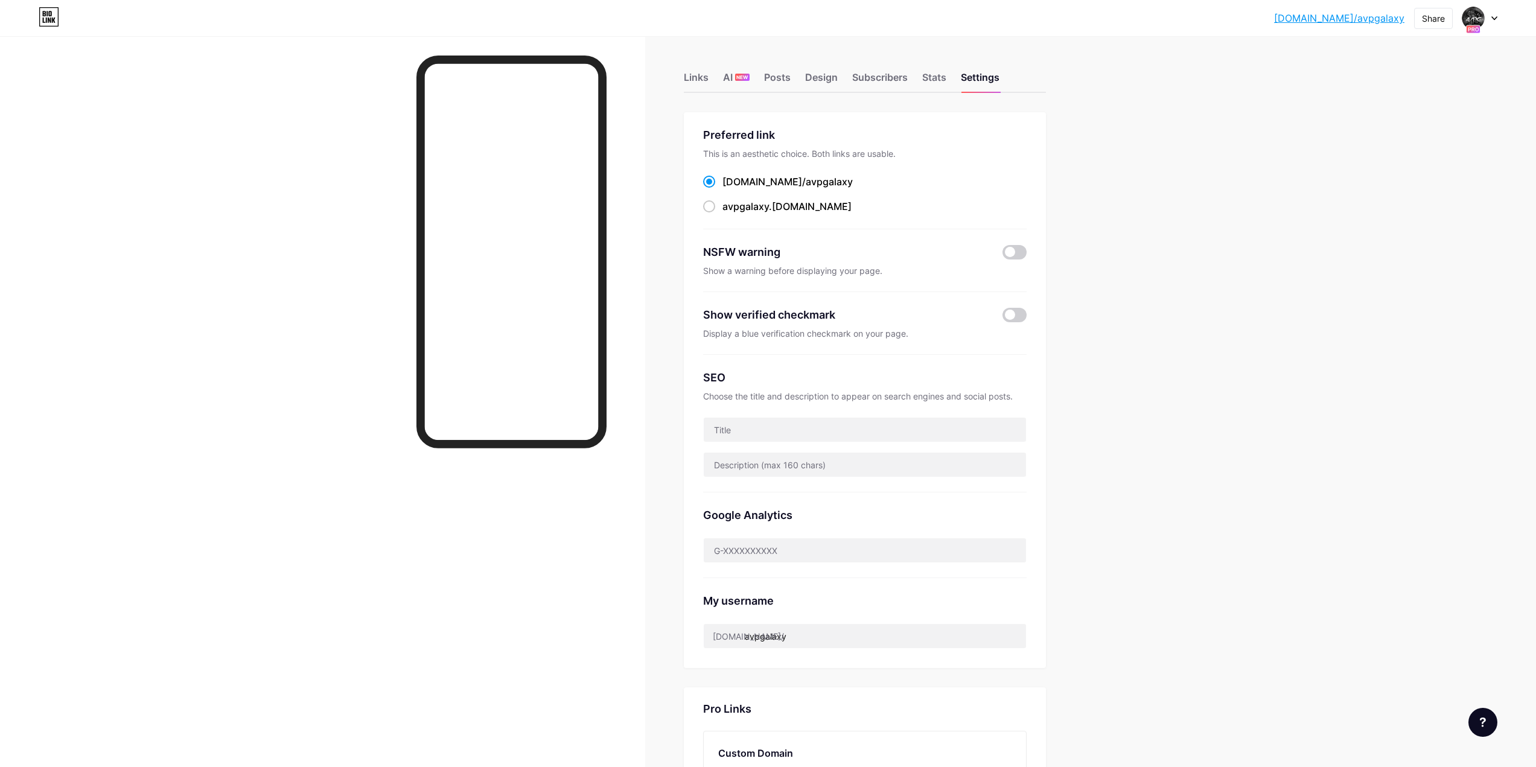
click at [1372, 21] on link "[DOMAIN_NAME]/avpgalaxy" at bounding box center [1339, 18] width 130 height 14
click at [702, 74] on div "Links" at bounding box center [696, 81] width 25 height 22
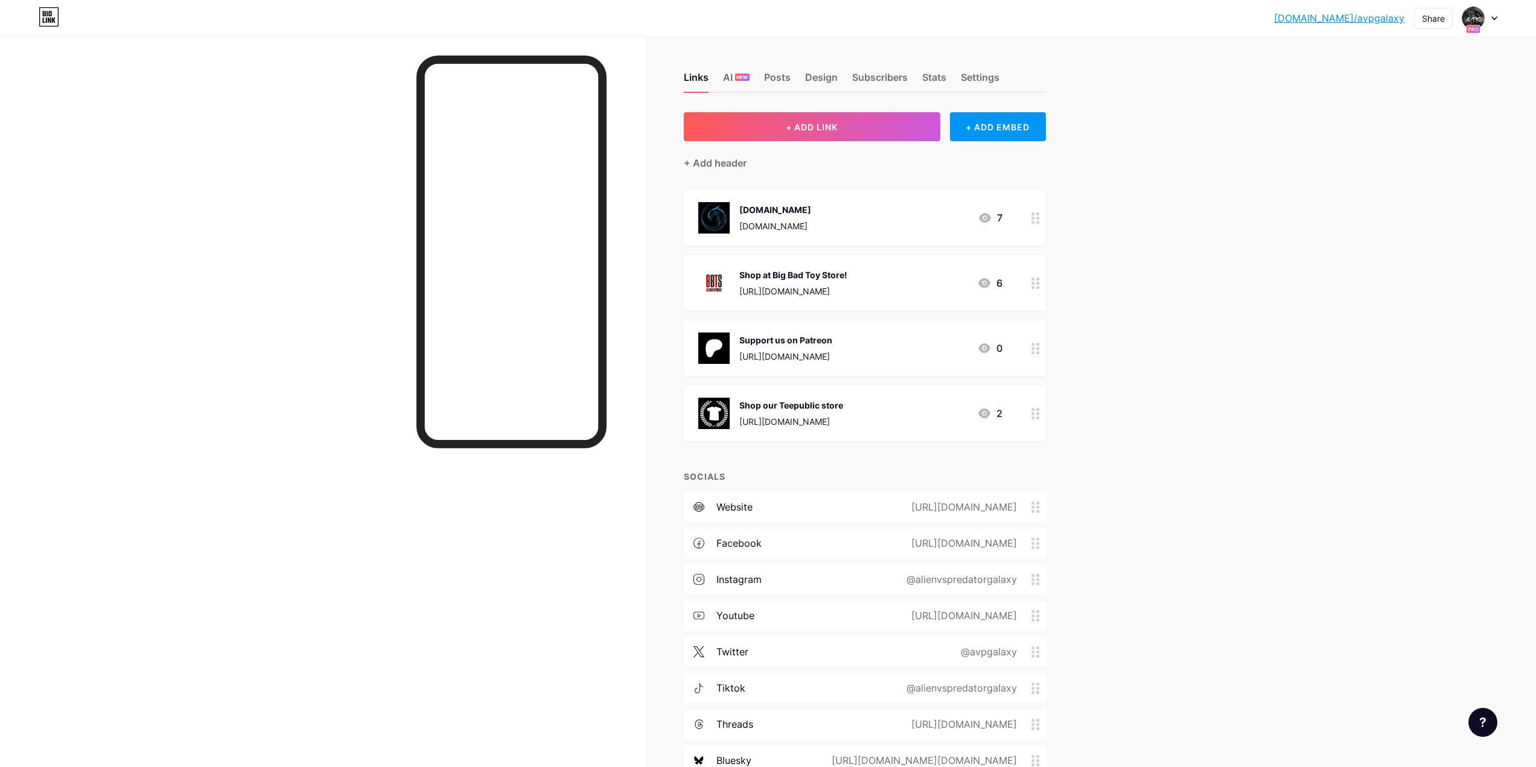
click at [1035, 286] on icon at bounding box center [1035, 283] width 8 height 11
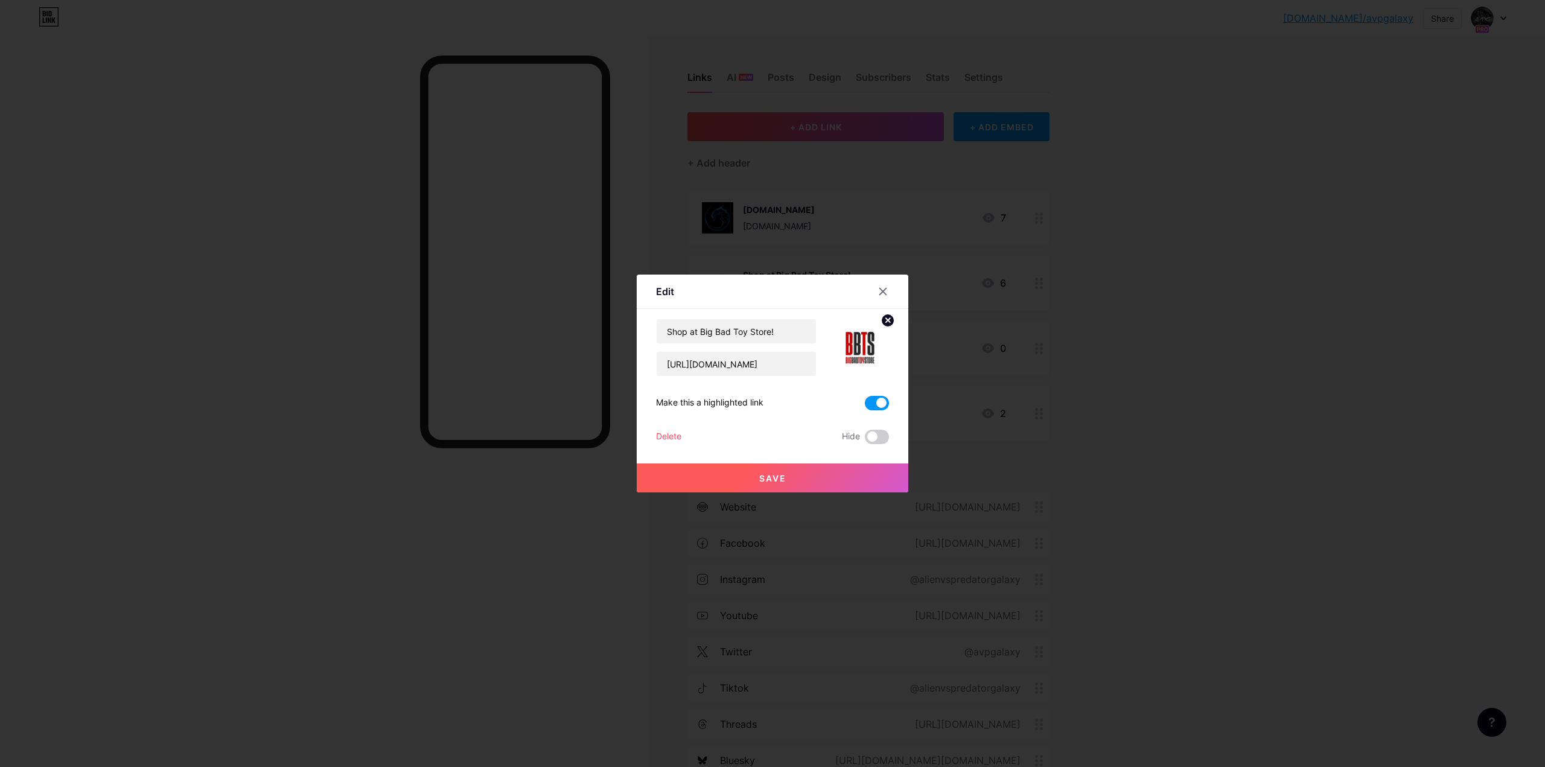
click at [871, 403] on span at bounding box center [877, 403] width 24 height 14
click at [865, 406] on input "checkbox" at bounding box center [865, 406] width 0 height 0
click at [858, 474] on button "Save" at bounding box center [773, 478] width 272 height 29
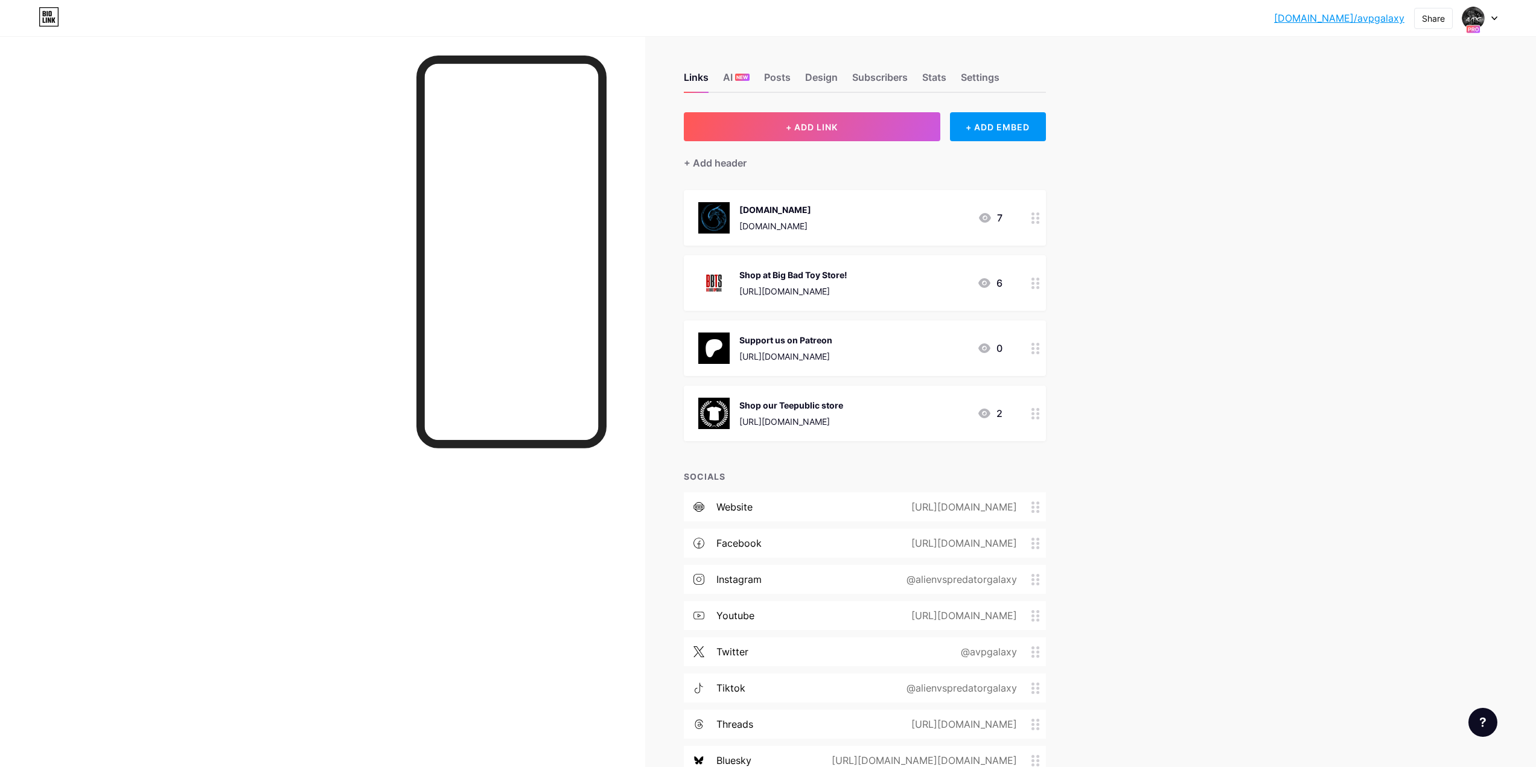
click at [1350, 18] on link "[DOMAIN_NAME]/avpgalaxy" at bounding box center [1339, 18] width 130 height 14
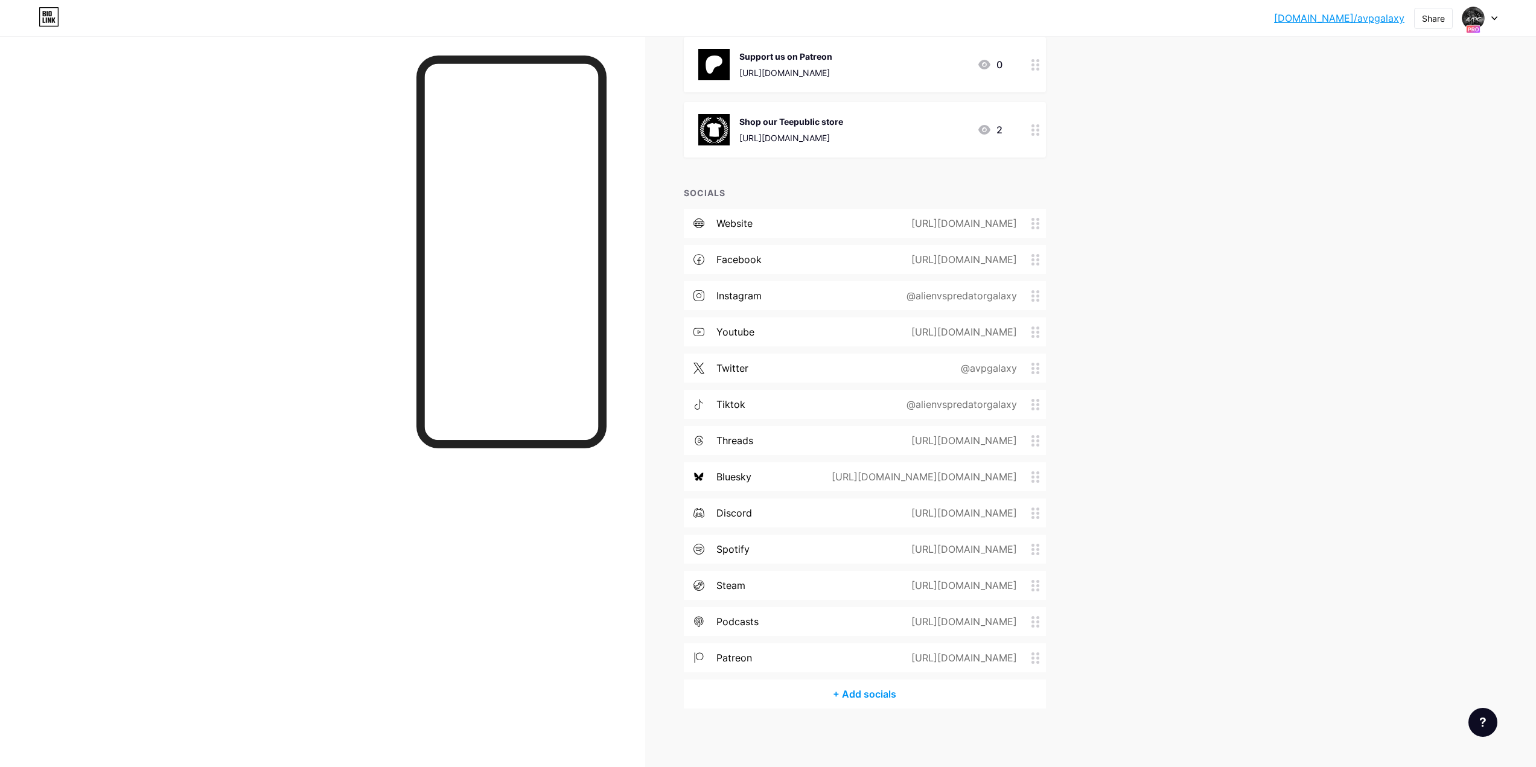
scroll to position [285, 0]
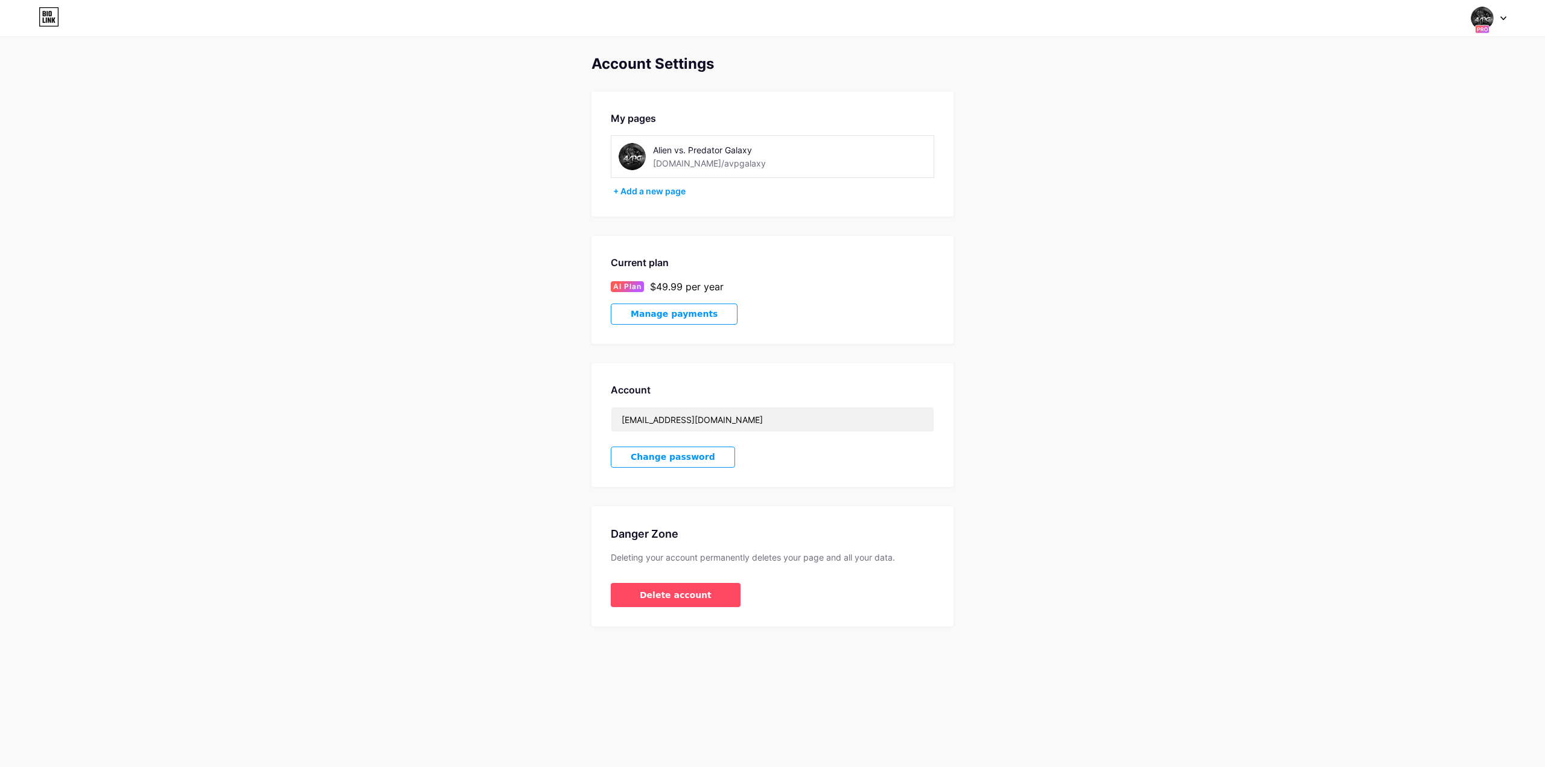
click at [703, 319] on button "Manage payments" at bounding box center [674, 314] width 127 height 21
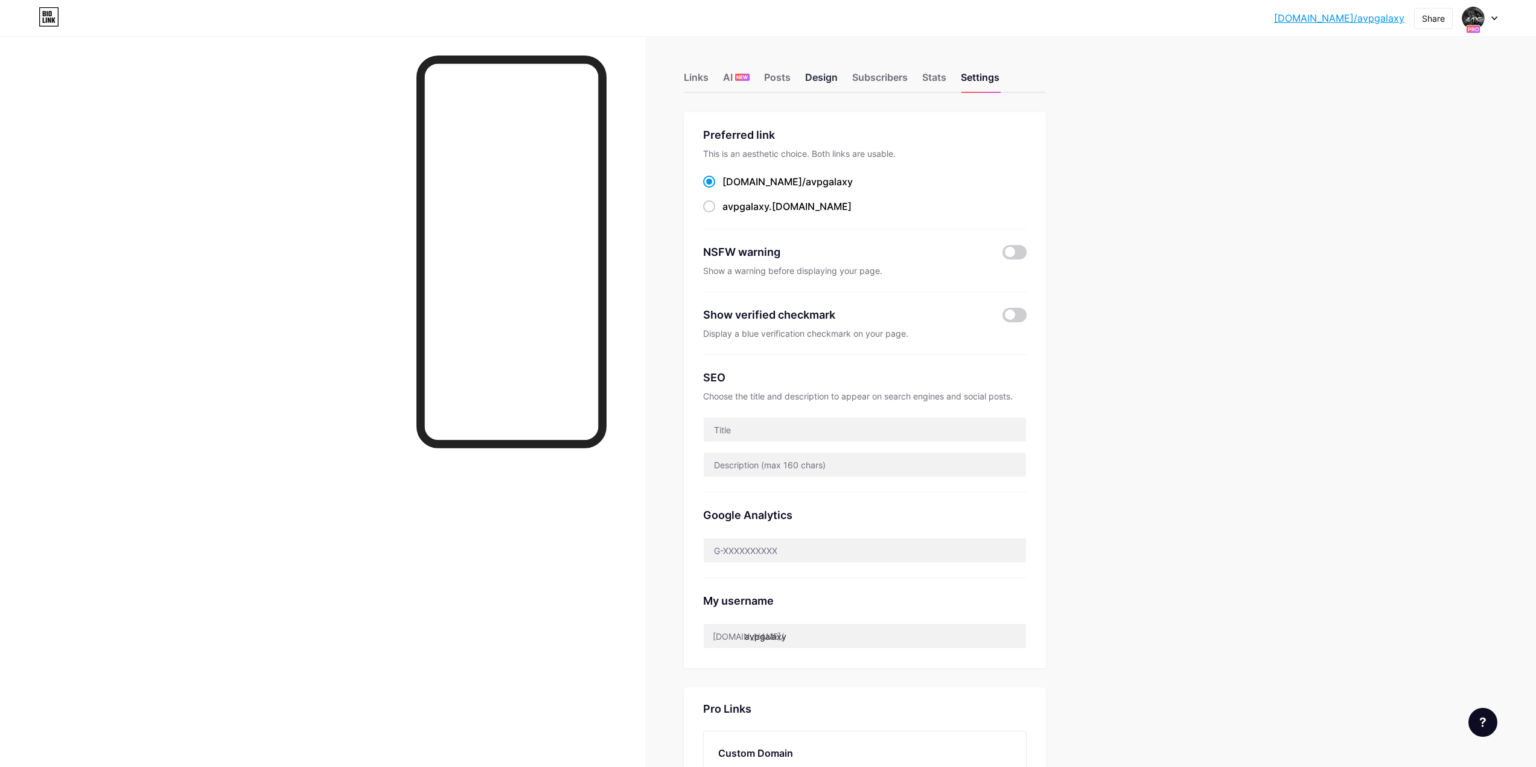
click at [837, 81] on div "Design" at bounding box center [821, 81] width 33 height 22
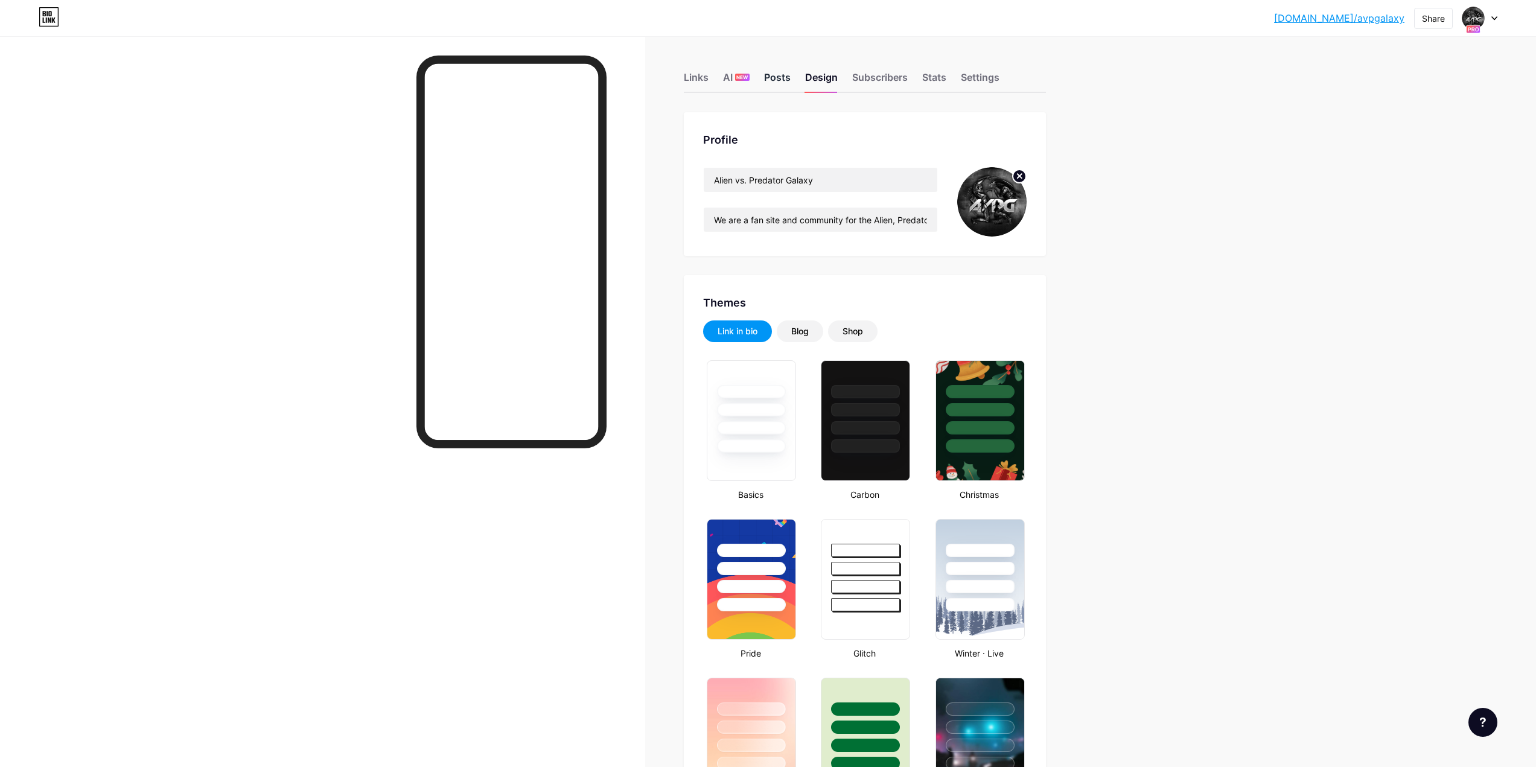
click at [778, 84] on div "Posts" at bounding box center [777, 81] width 27 height 22
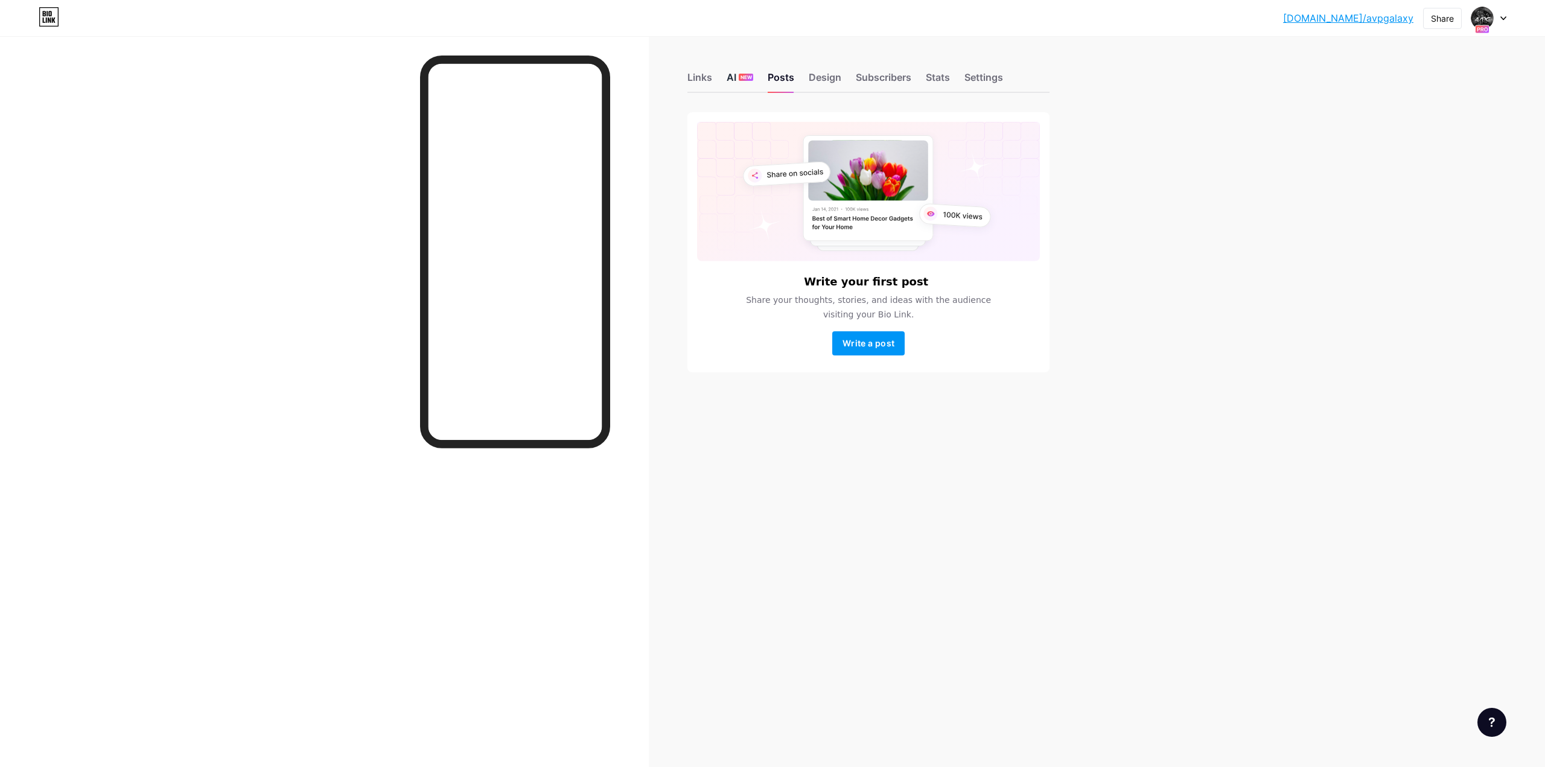
click at [727, 83] on div "AI NEW" at bounding box center [740, 81] width 27 height 22
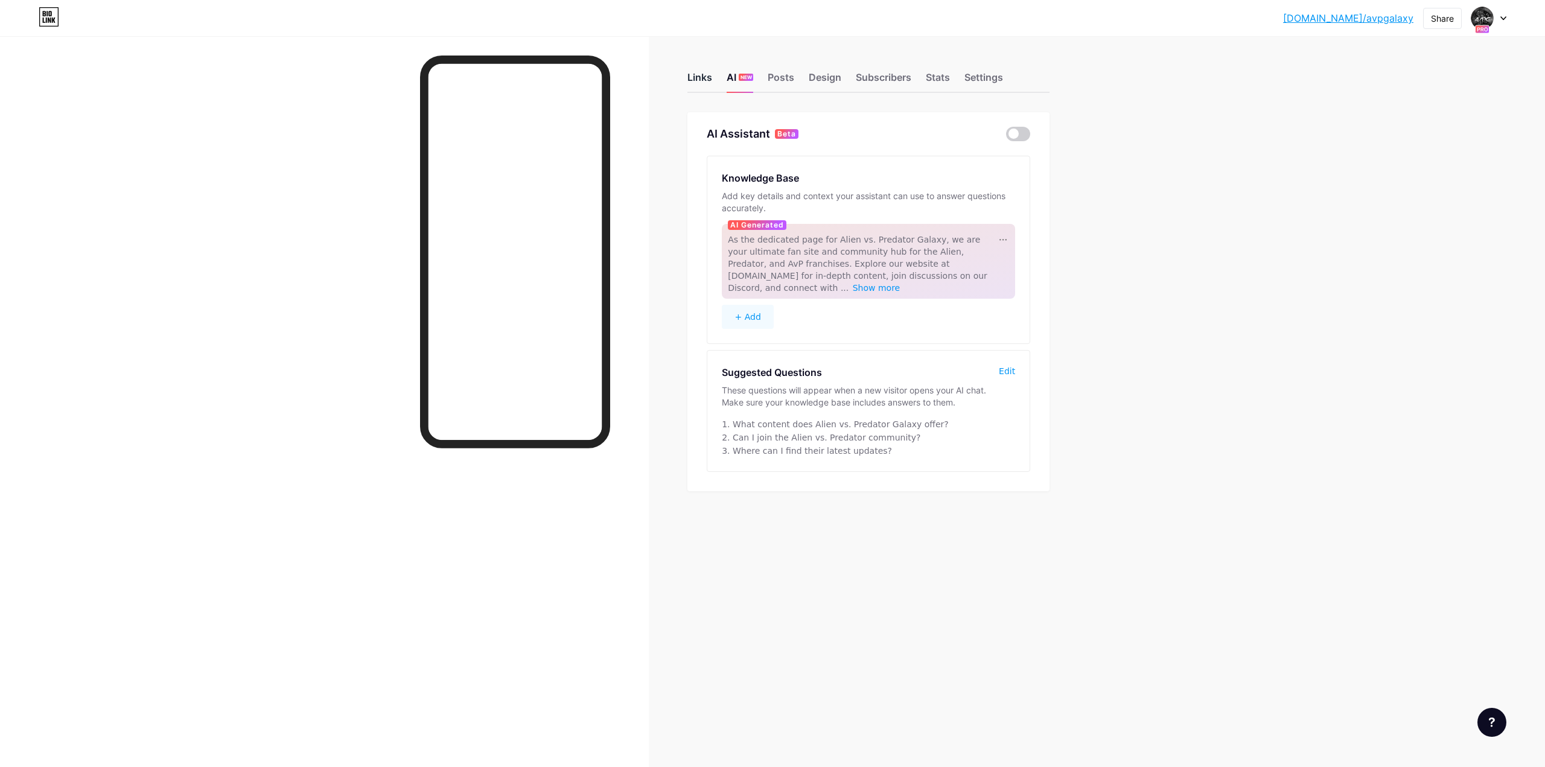
click at [693, 82] on div "Links" at bounding box center [699, 81] width 25 height 22
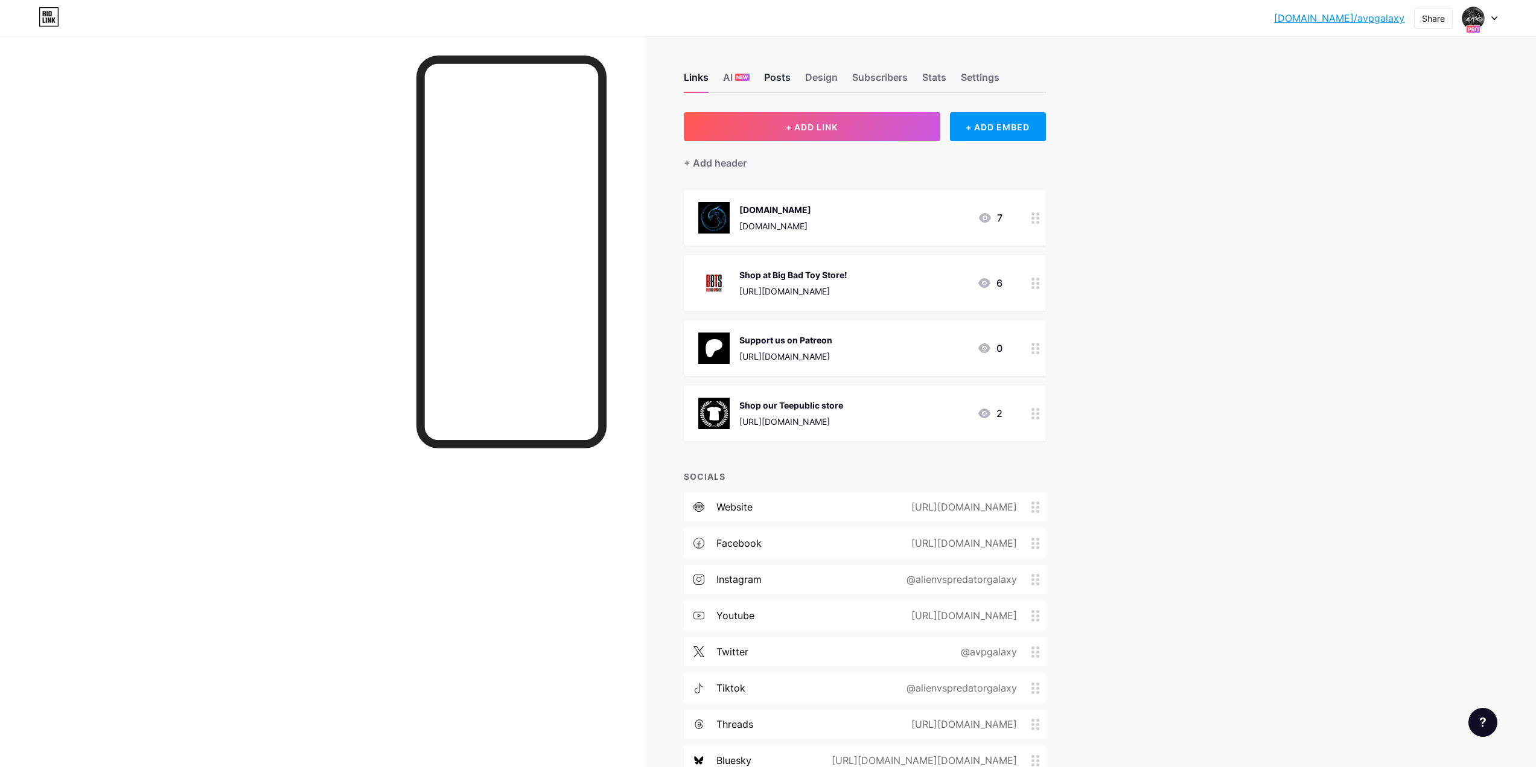
click at [783, 81] on div "Posts" at bounding box center [777, 81] width 27 height 22
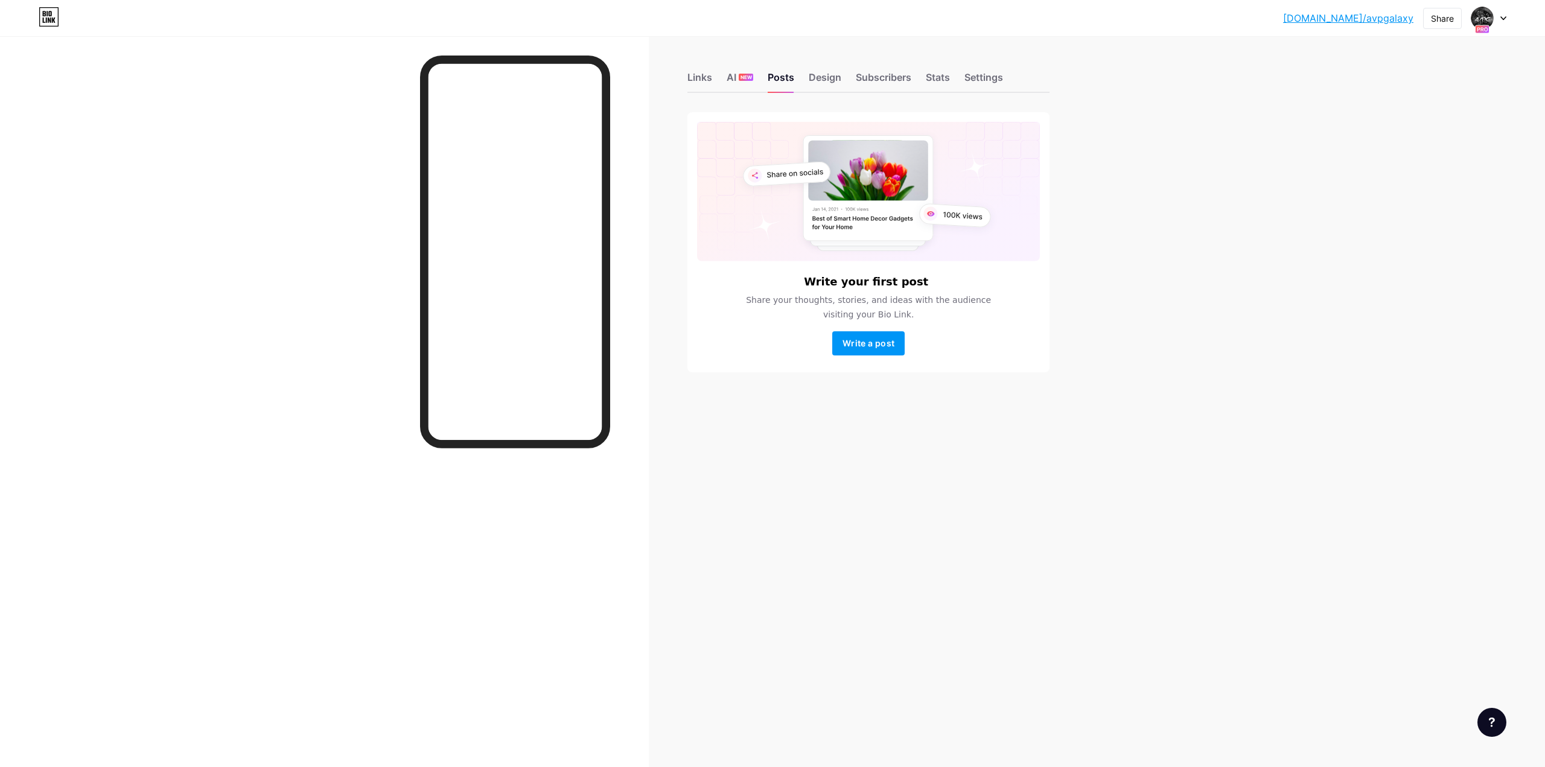
click at [714, 74] on div "Links AI NEW Posts Design Subscribers Stats Settings" at bounding box center [868, 72] width 362 height 42
click at [709, 75] on div "Links" at bounding box center [699, 81] width 25 height 22
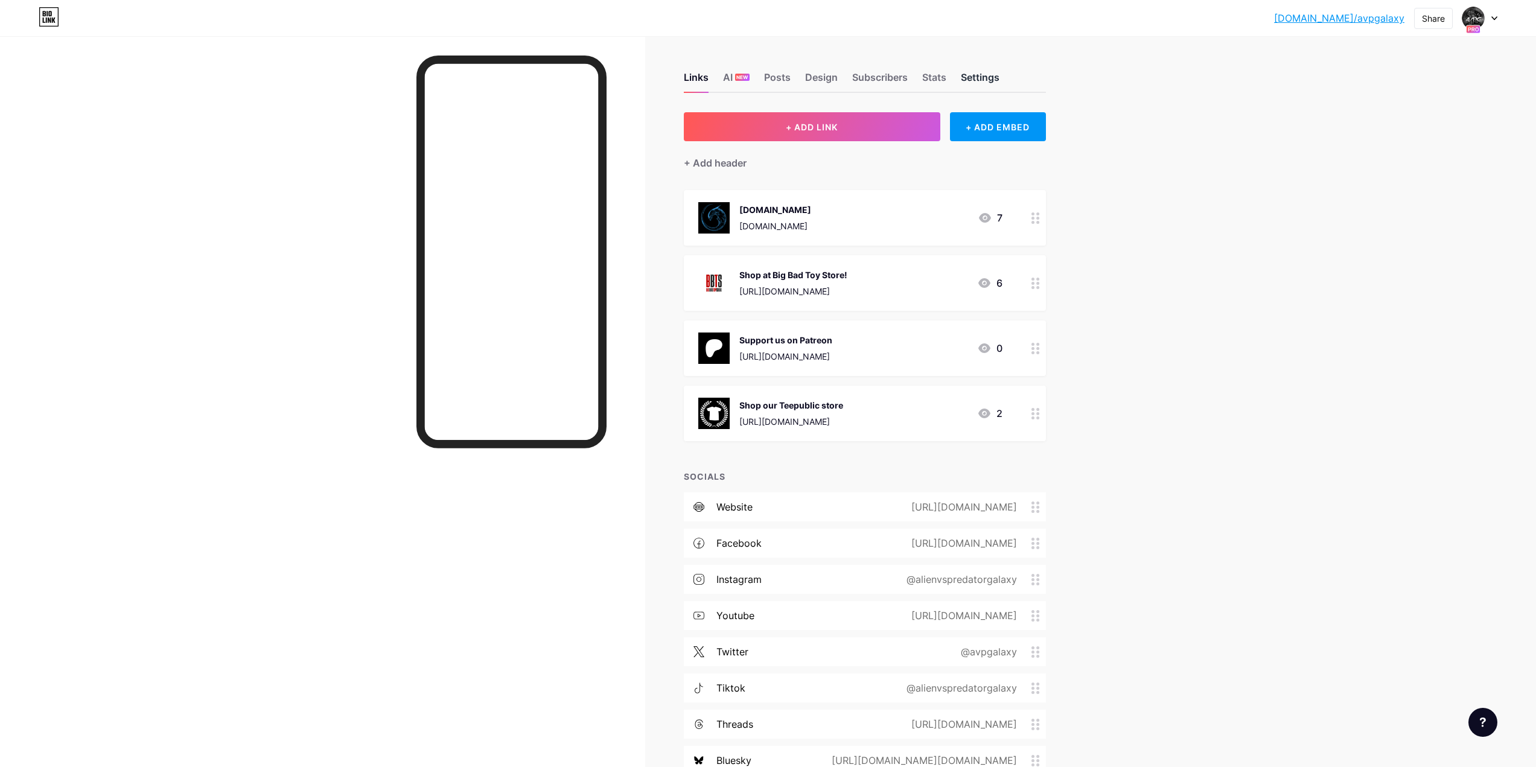
click at [989, 72] on div "Settings" at bounding box center [980, 81] width 39 height 22
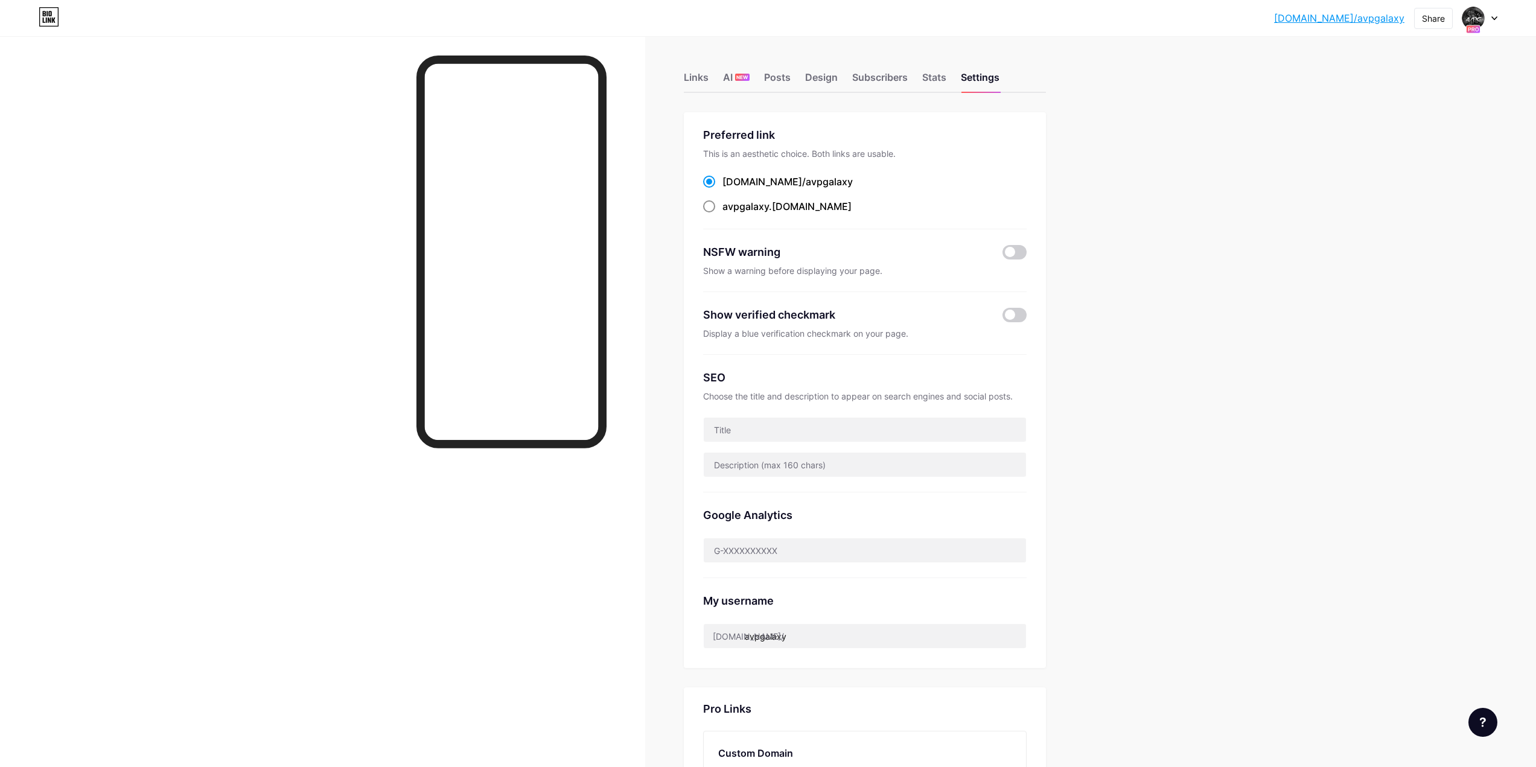
click at [712, 205] on span at bounding box center [709, 206] width 12 height 12
click at [722, 214] on input "avpgalaxy .bio.link" at bounding box center [726, 218] width 8 height 8
radio input "true"
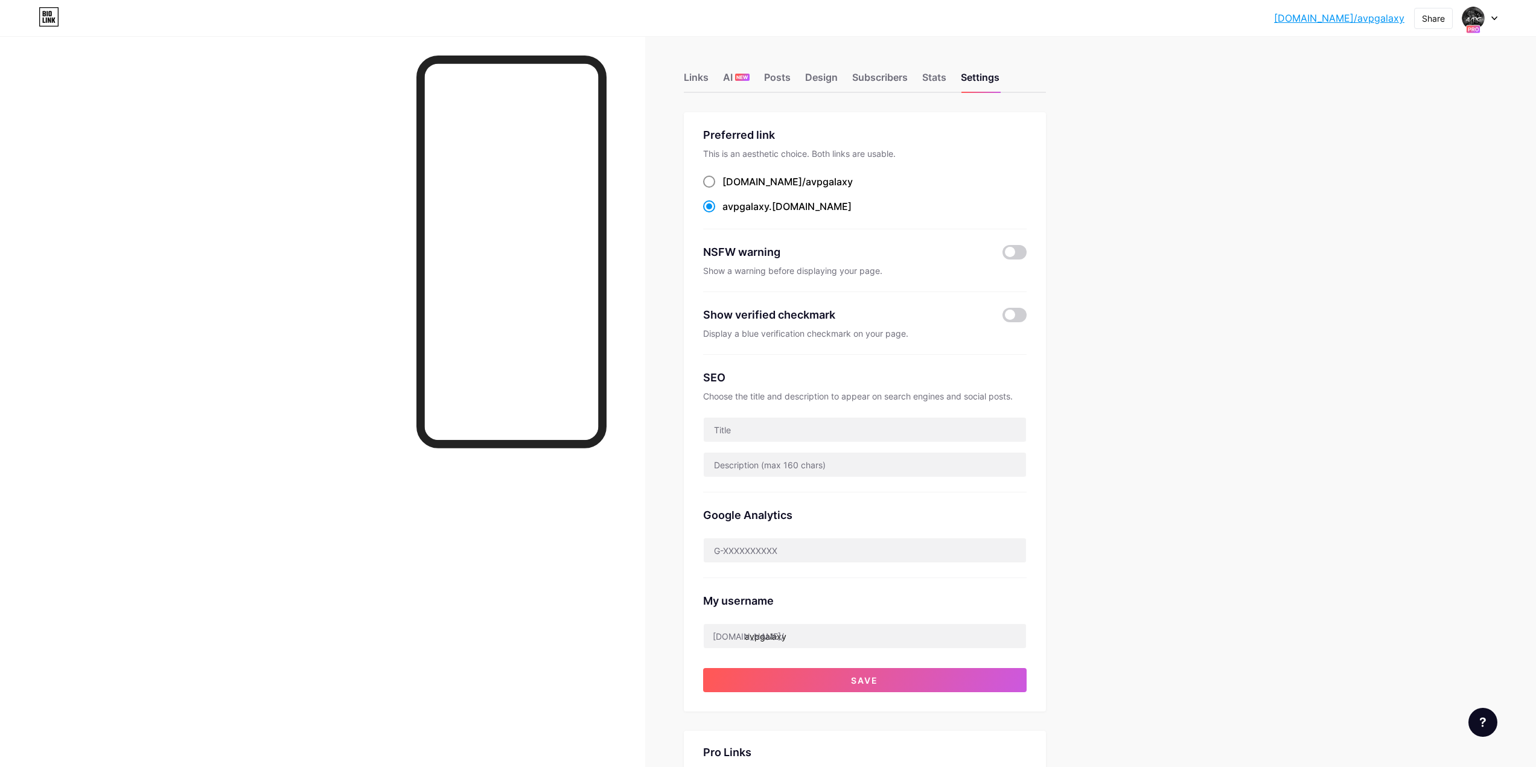
click at [719, 185] on label "bio.link/ avpgalaxy" at bounding box center [778, 181] width 150 height 14
click at [722, 189] on input "bio.link/ avpgalaxy" at bounding box center [726, 193] width 8 height 8
radio input "true"
click at [827, 639] on input "avpgalaxy" at bounding box center [865, 636] width 322 height 24
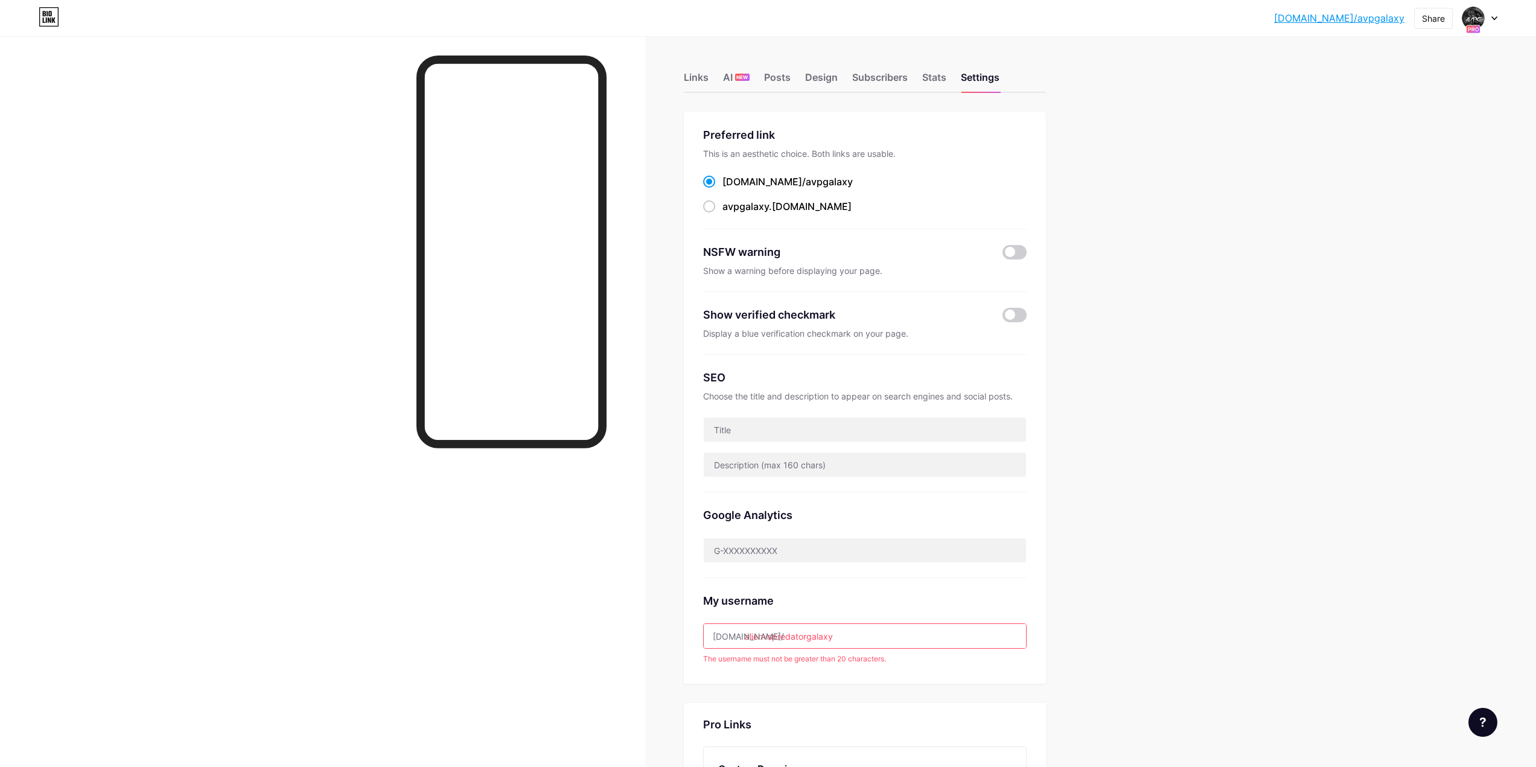
drag, startPoint x: 891, startPoint y: 634, endPoint x: 765, endPoint y: 645, distance: 126.0
click at [765, 645] on input "alienvspredatorgalaxy" at bounding box center [865, 636] width 322 height 24
type input "avpgalaxy"
click at [985, 609] on div "My username bio.link/ avpgalaxy The username has already been taken." at bounding box center [865, 621] width 324 height 86
click at [939, 649] on div "My username bio.link/ avpgalaxy The username has already been taken." at bounding box center [865, 621] width 324 height 86
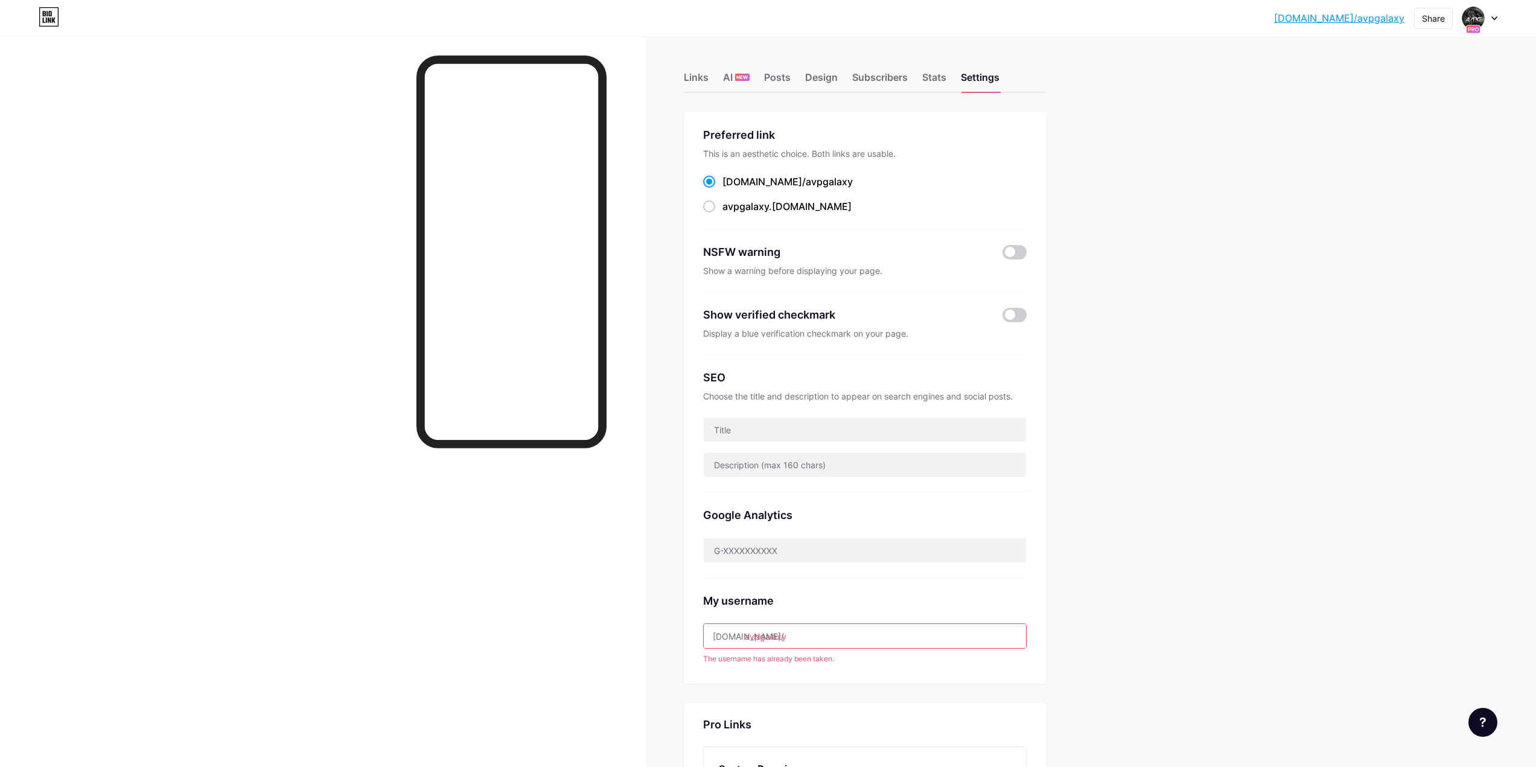
click at [934, 638] on input "avpgalaxy" at bounding box center [865, 636] width 322 height 24
drag, startPoint x: 1106, startPoint y: 576, endPoint x: 1088, endPoint y: 558, distance: 26.0
click at [1106, 575] on div "bio.link/avpgal... bio.link/avpgalaxy Share Switch accounts Alien vs. Predator …" at bounding box center [768, 516] width 1536 height 1033
click at [896, 550] on input "text" at bounding box center [865, 550] width 322 height 24
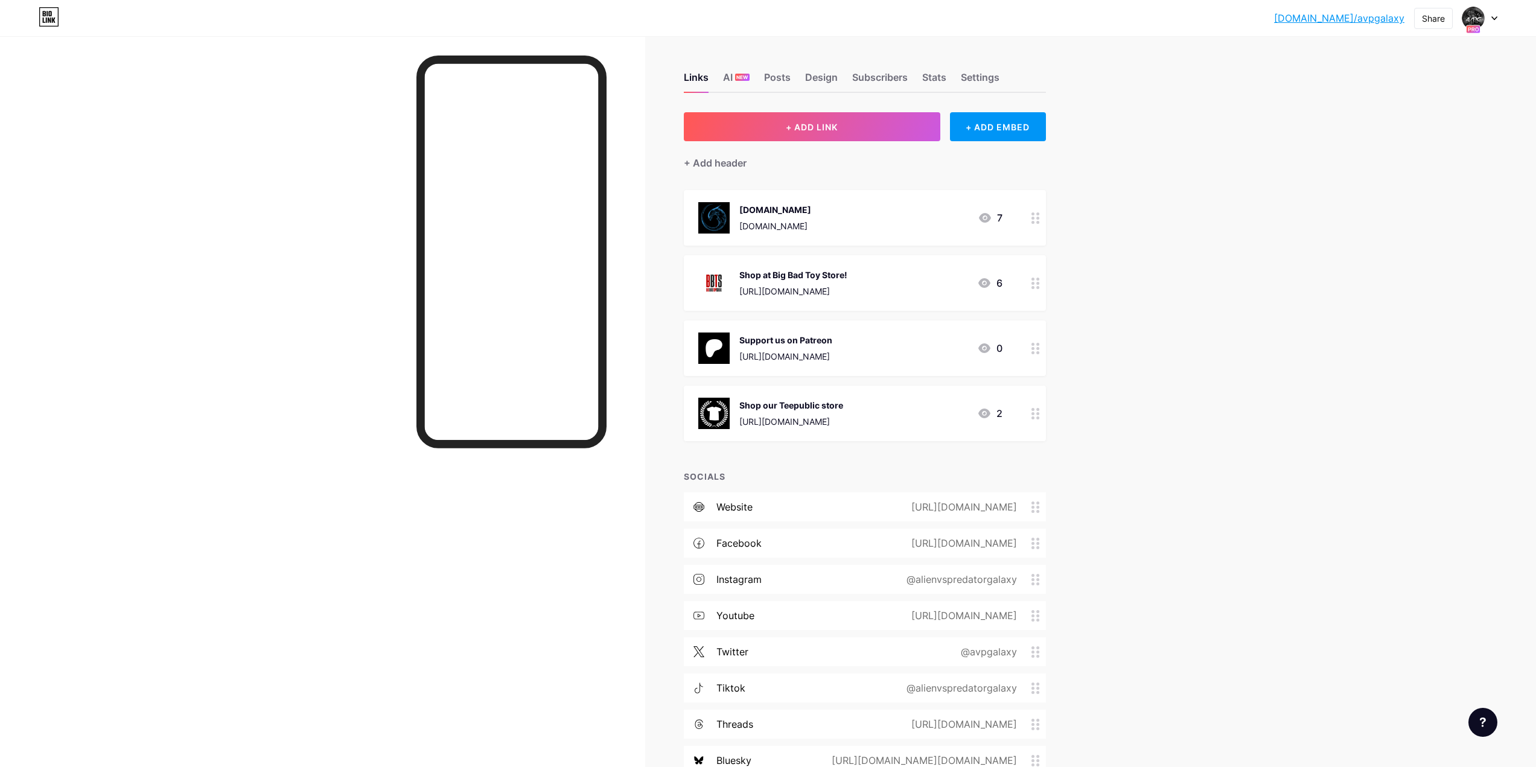
click at [1007, 74] on div "Links AI NEW Posts Design Subscribers Stats Settings" at bounding box center [865, 72] width 362 height 42
click at [999, 77] on div "Settings" at bounding box center [980, 81] width 39 height 22
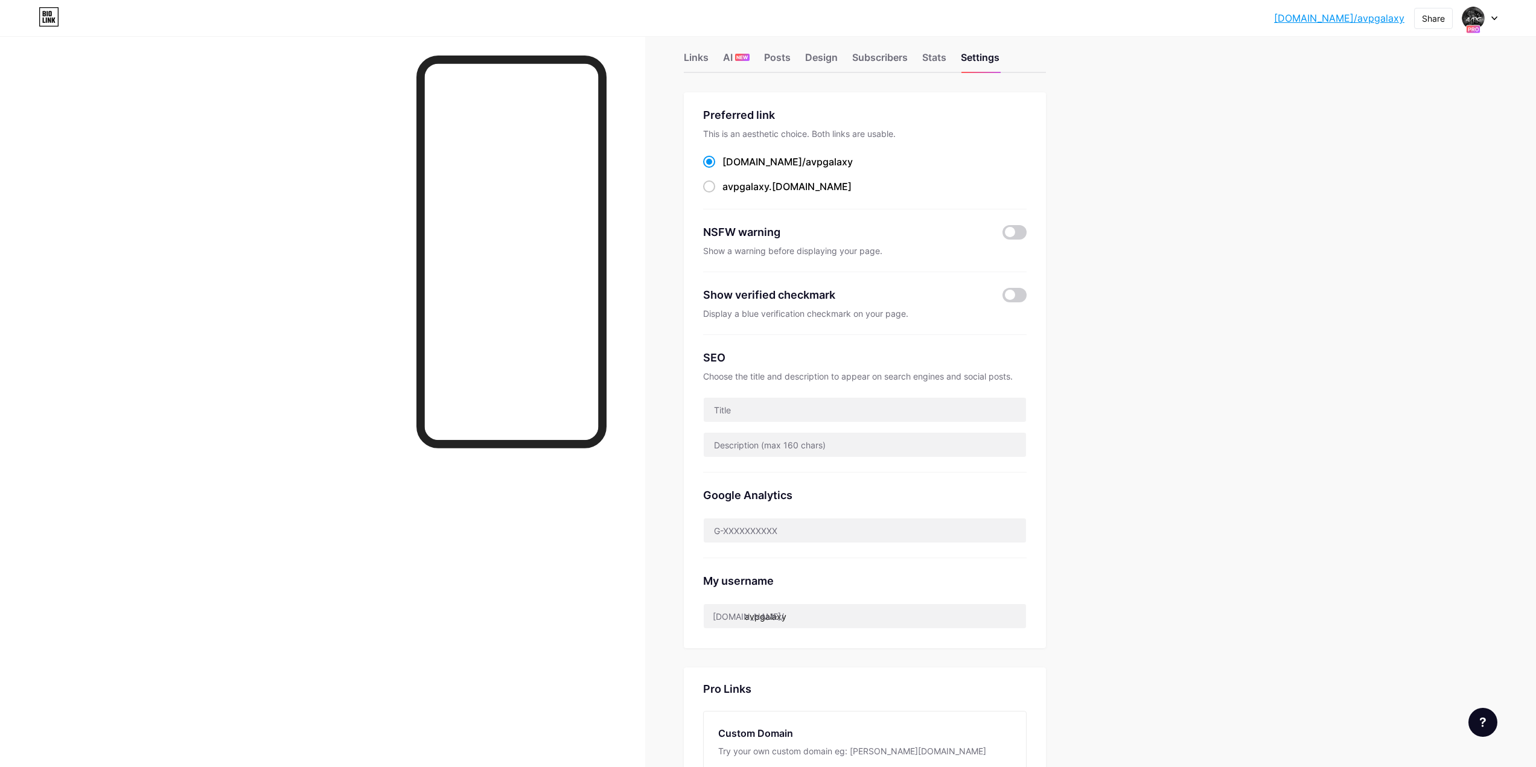
scroll to position [241, 0]
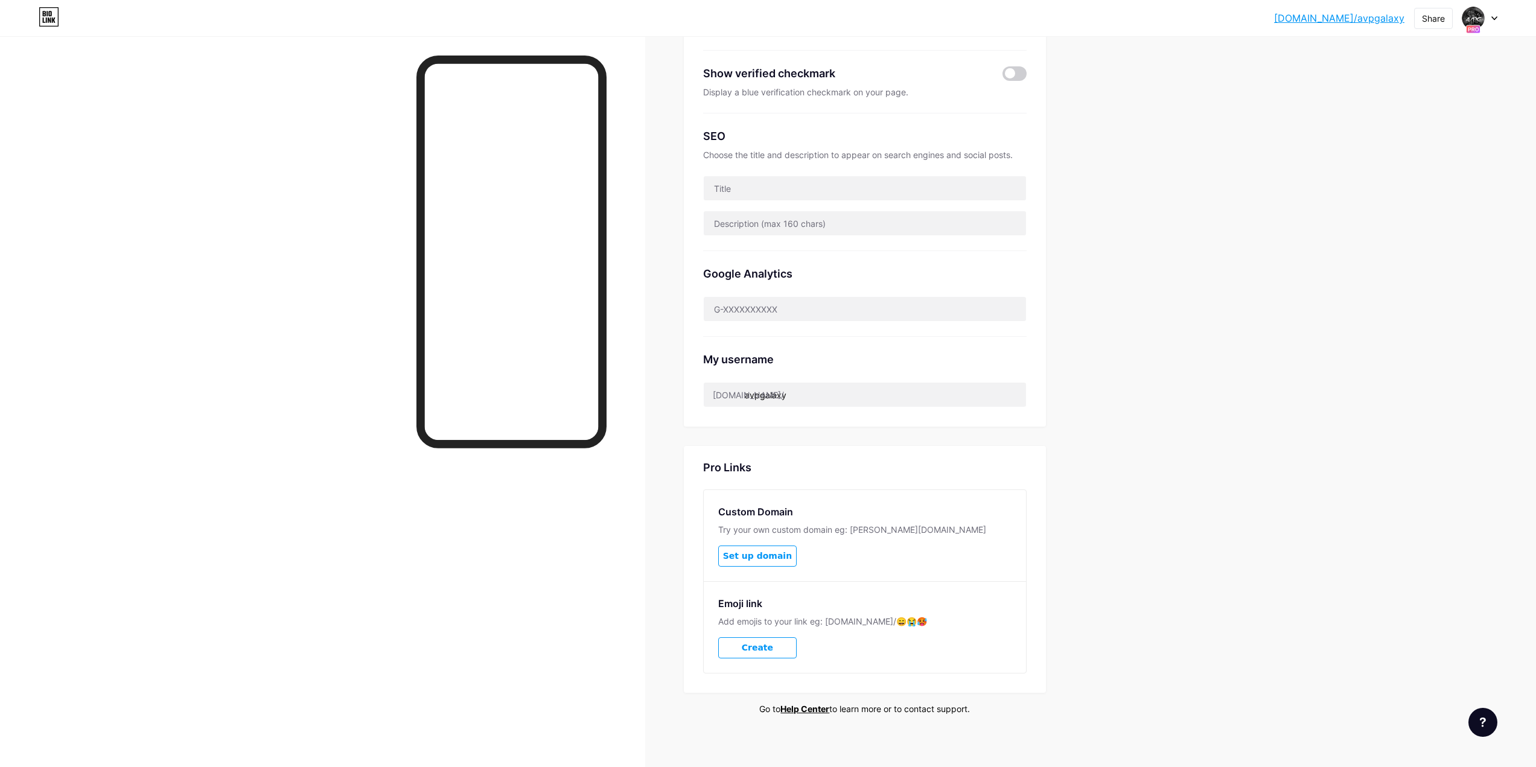
click at [1374, 13] on link "[DOMAIN_NAME]/avpgalaxy" at bounding box center [1339, 18] width 130 height 14
